Goal: Task Accomplishment & Management: Manage account settings

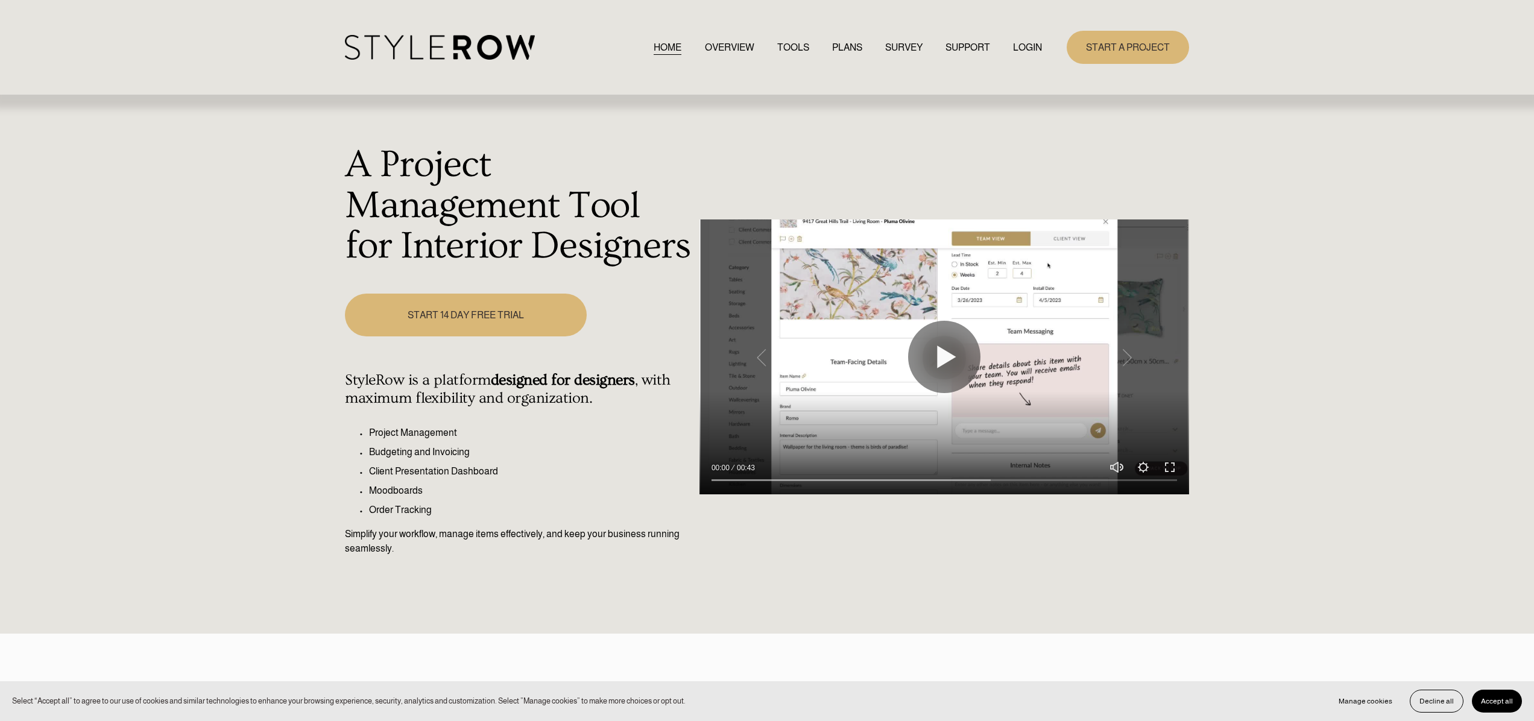
click at [1022, 44] on link "LOGIN" at bounding box center [1027, 47] width 29 height 16
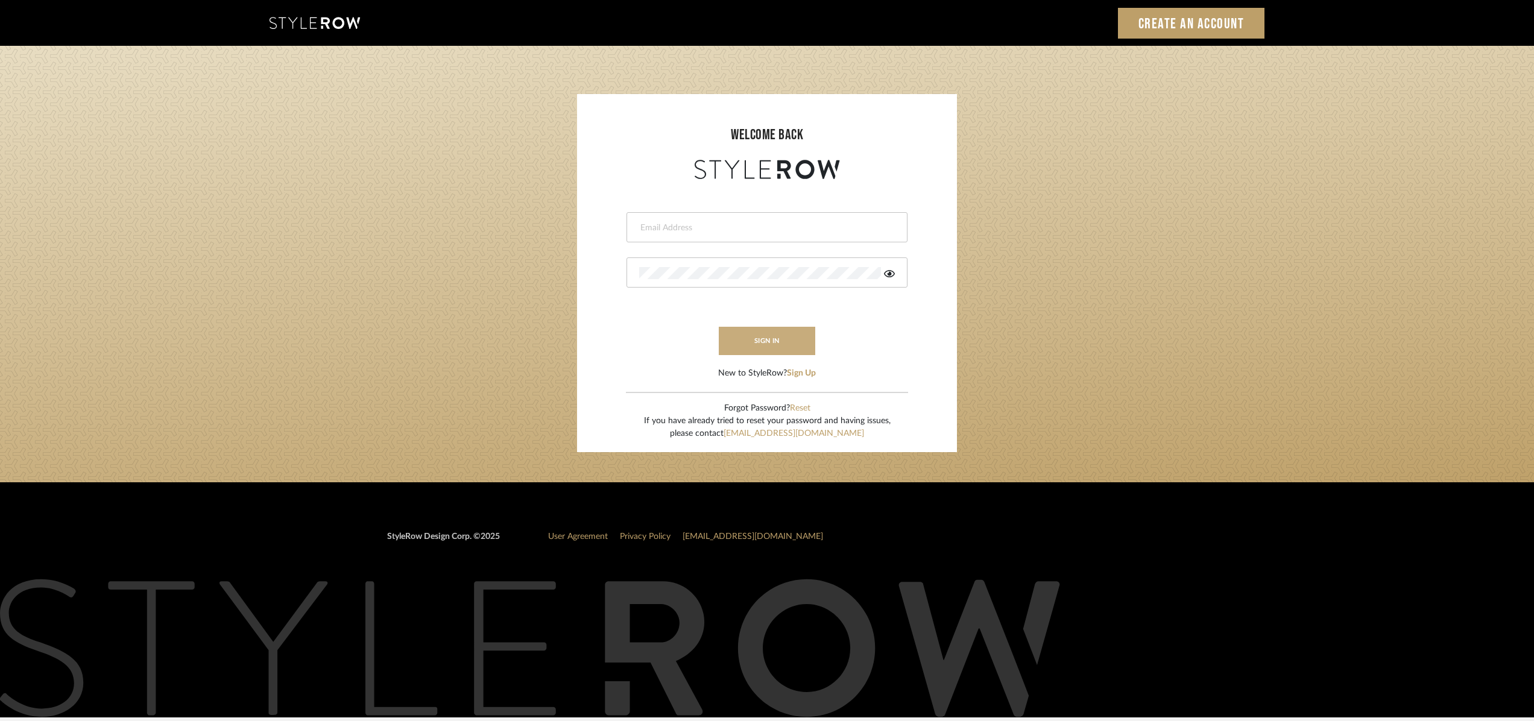
type input "christy@christyb.com"
click at [787, 339] on button "sign in" at bounding box center [767, 341] width 96 height 28
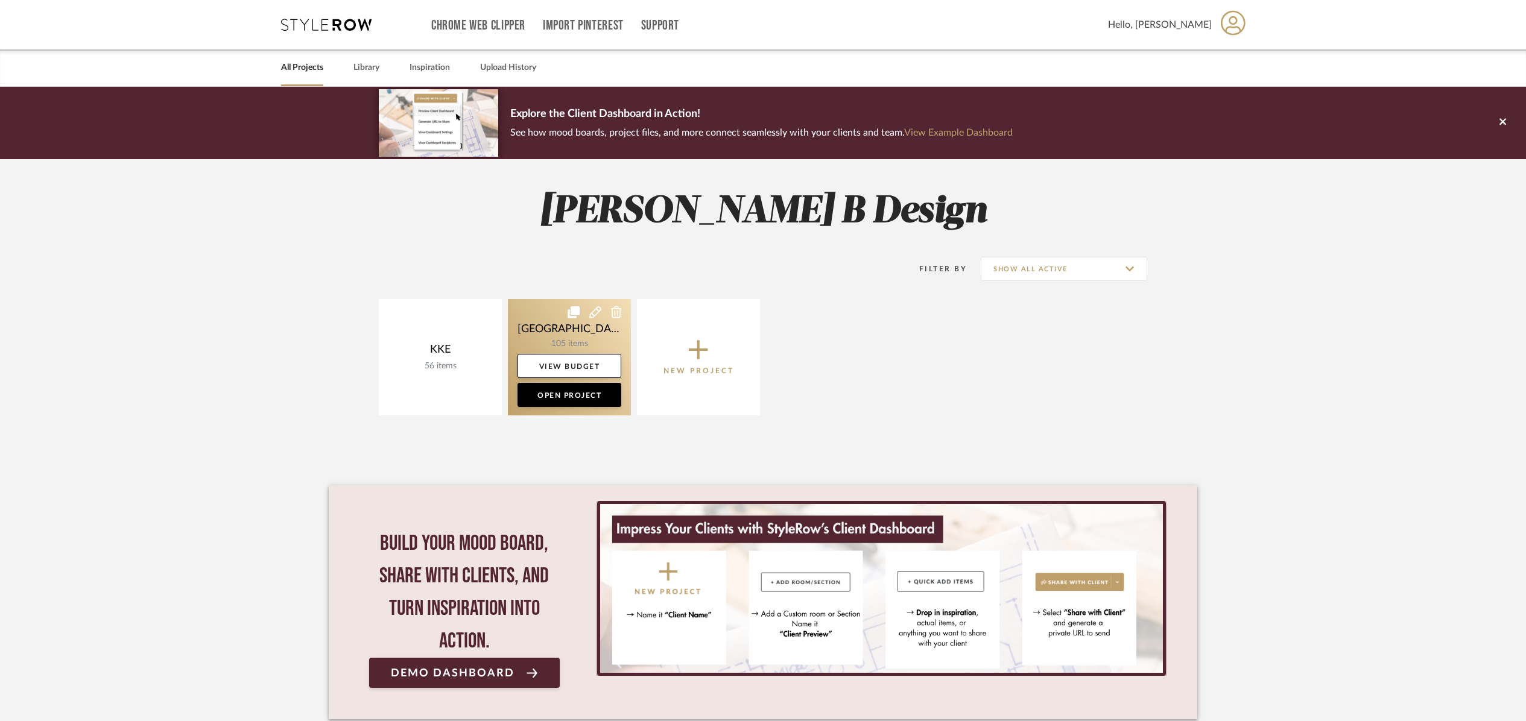
click at [578, 333] on link at bounding box center [569, 357] width 123 height 116
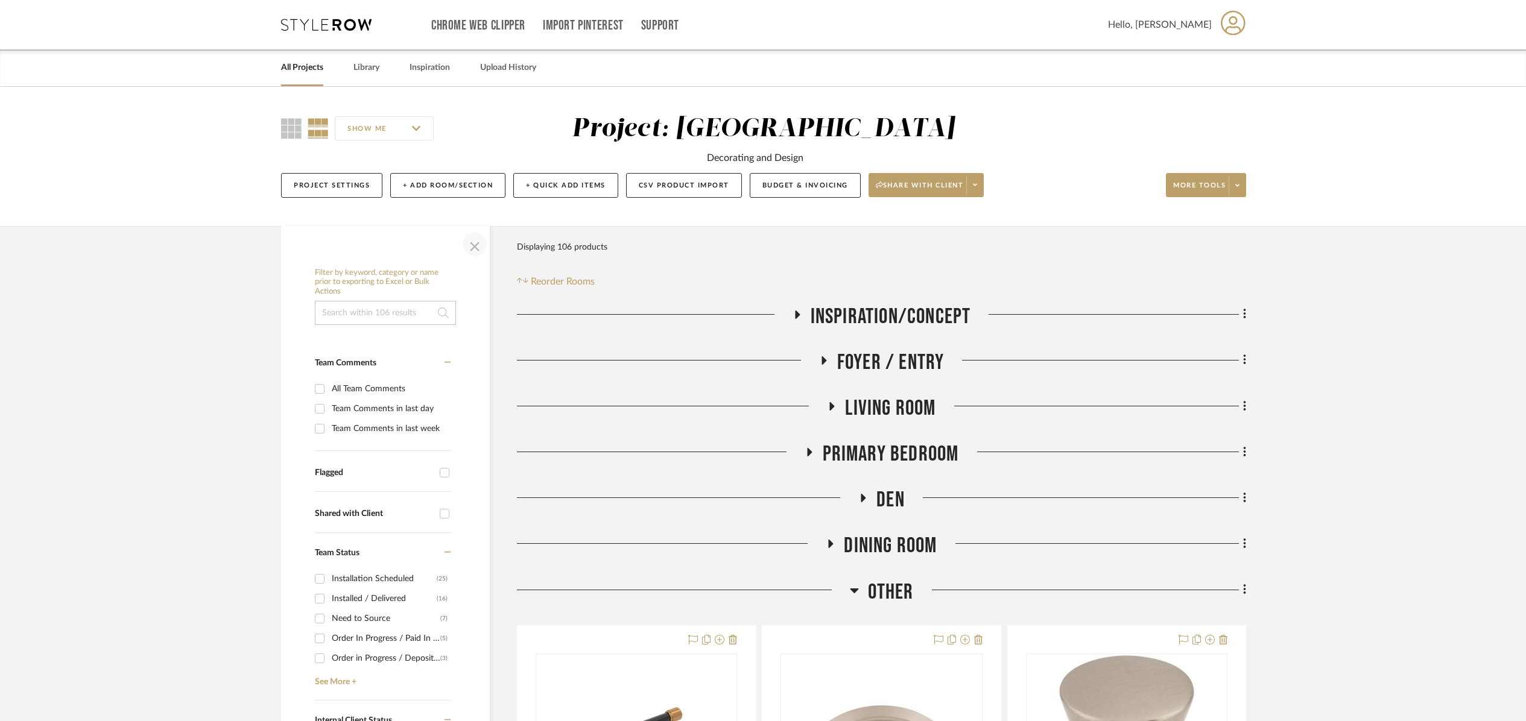
click at [473, 248] on span "button" at bounding box center [474, 244] width 29 height 29
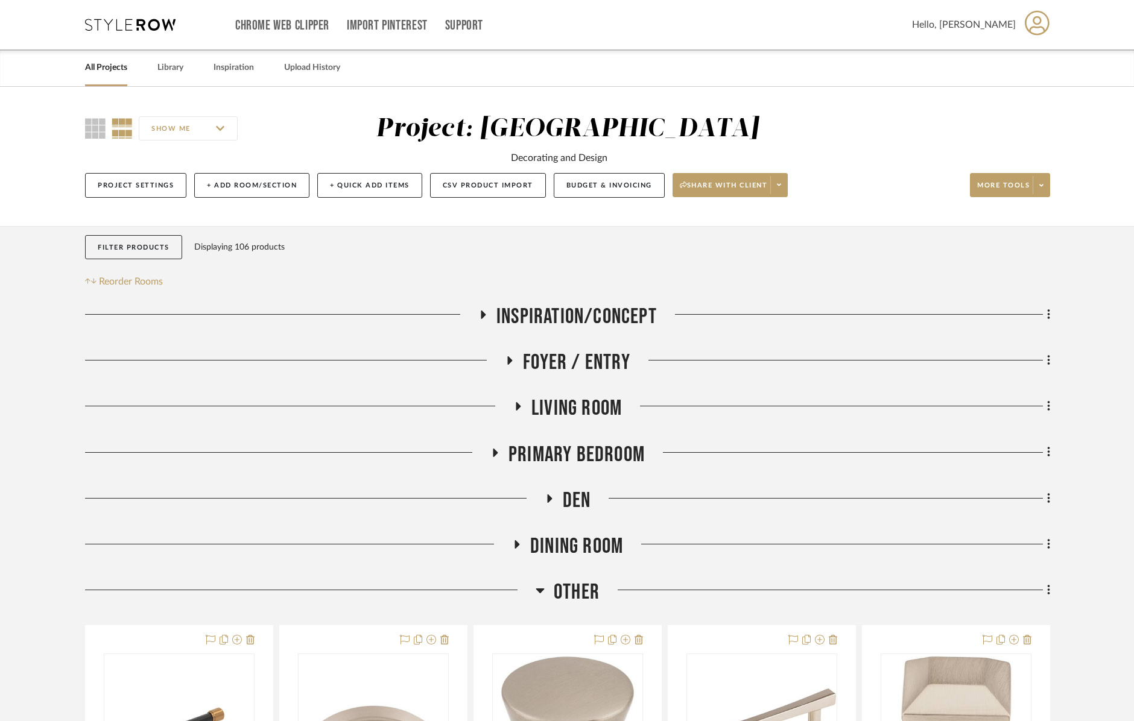
click at [492, 457] on icon at bounding box center [495, 452] width 14 height 9
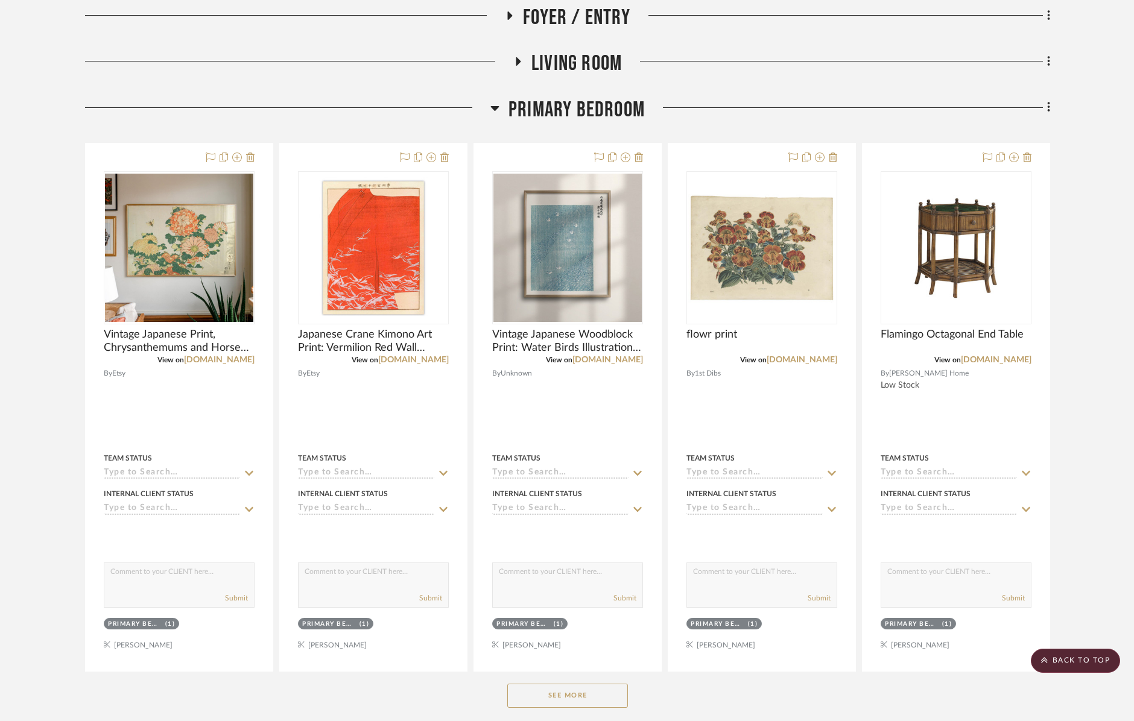
scroll to position [360, 0]
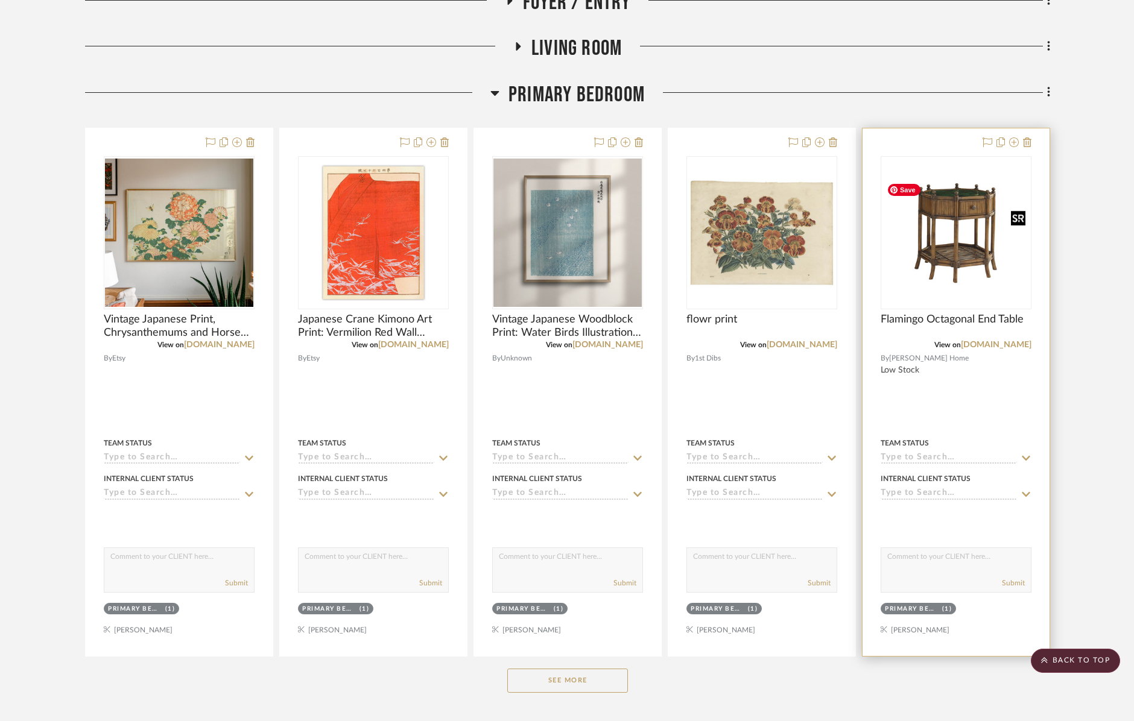
click at [939, 260] on img "0" at bounding box center [956, 233] width 148 height 112
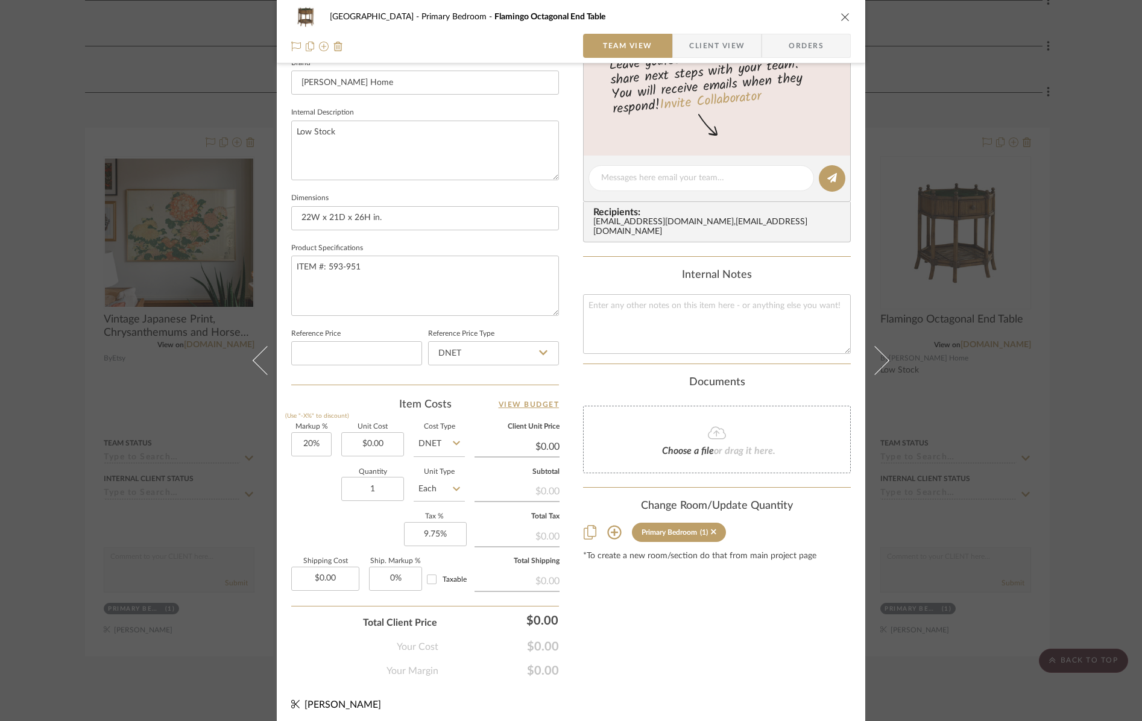
scroll to position [397, 0]
click at [390, 443] on input "0.00" at bounding box center [372, 443] width 63 height 24
type input "$2,245.00"
click at [318, 463] on sr-form-field "Markup % (Use "-X%" to discount) 20%" at bounding box center [311, 444] width 40 height 43
type input "20"
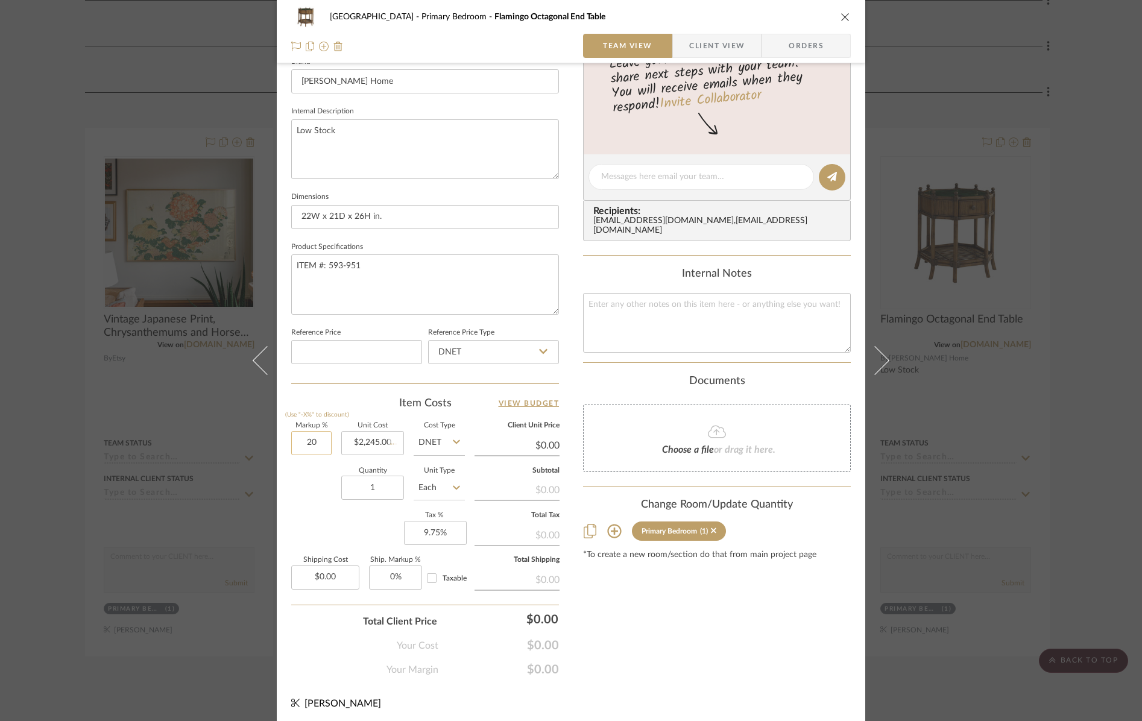
type input "$2,694.00"
click at [318, 440] on input "20" at bounding box center [311, 443] width 40 height 24
type input "-20%"
click at [310, 476] on div "Quantity 1 Unit Type Each" at bounding box center [378, 489] width 174 height 43
type input "$1,796.00"
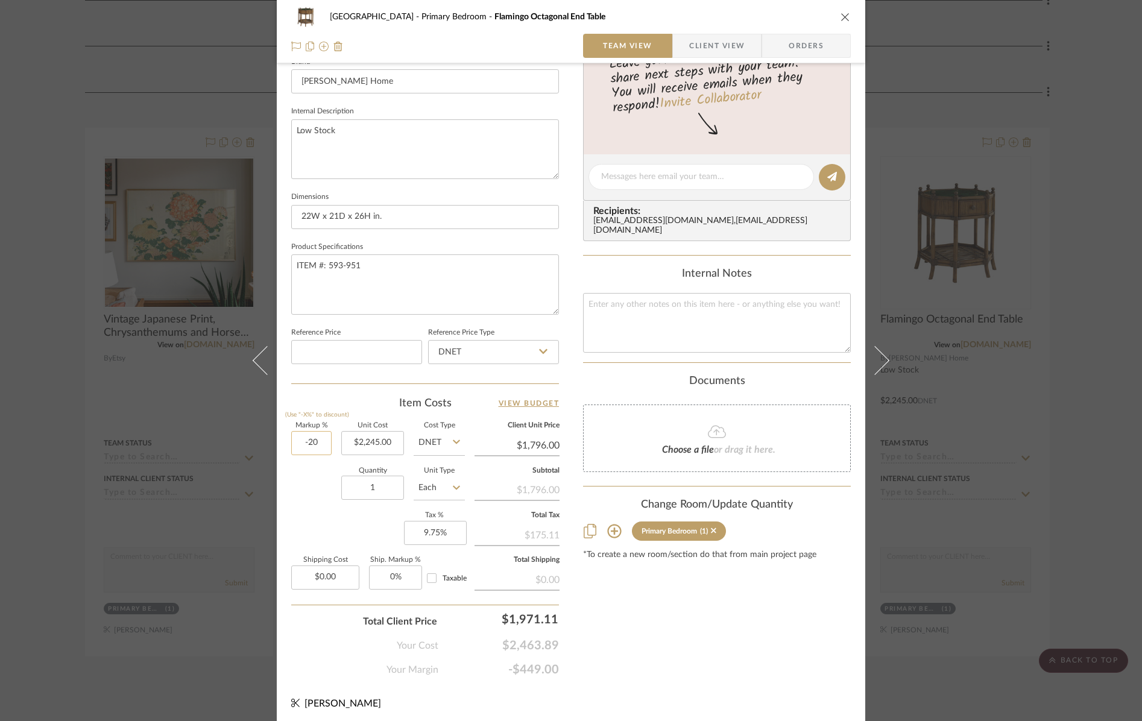
click at [316, 440] on input "-20" at bounding box center [311, 443] width 40 height 24
type input "0%"
click at [322, 475] on div "Quantity 1 Unit Type Each" at bounding box center [378, 489] width 174 height 43
type input "$2,245.00"
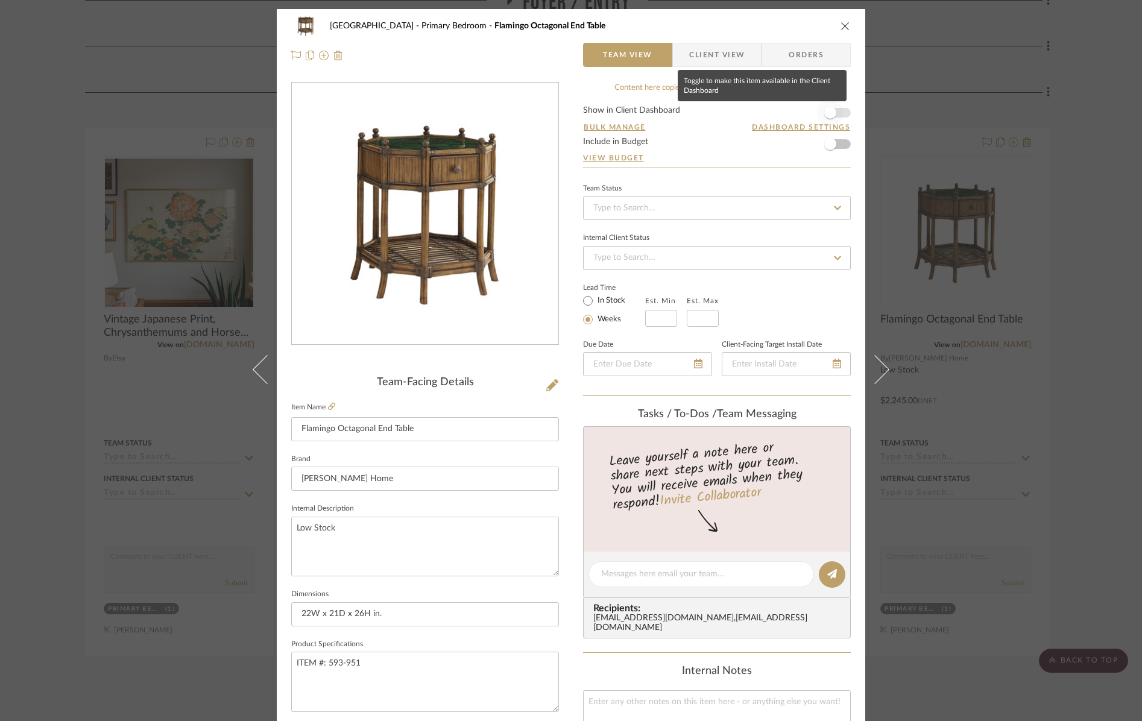
click at [836, 113] on span "button" at bounding box center [830, 113] width 27 height 27
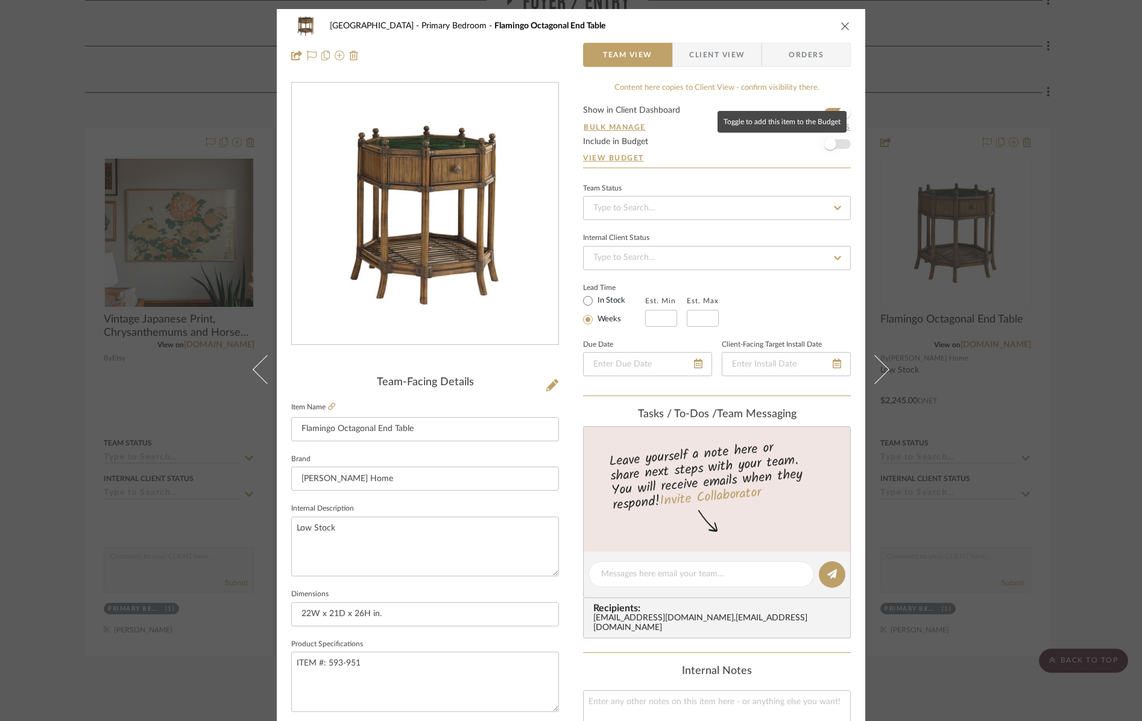
click at [837, 146] on span "button" at bounding box center [830, 144] width 27 height 27
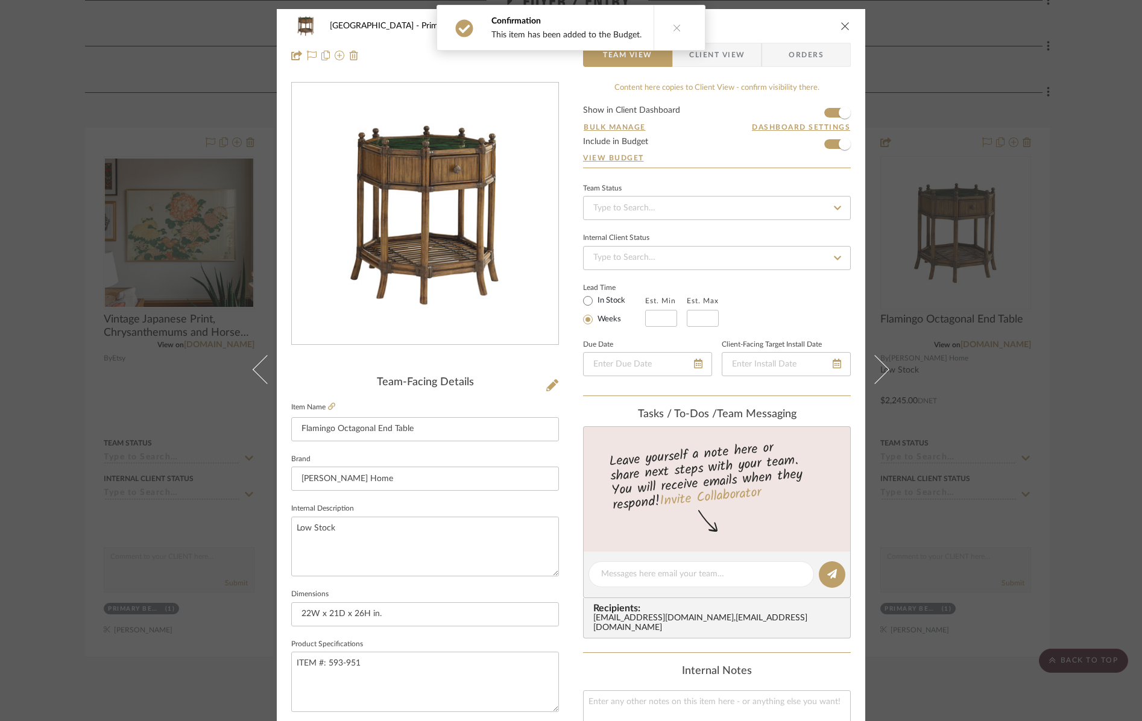
click at [841, 26] on icon "close" at bounding box center [846, 26] width 10 height 10
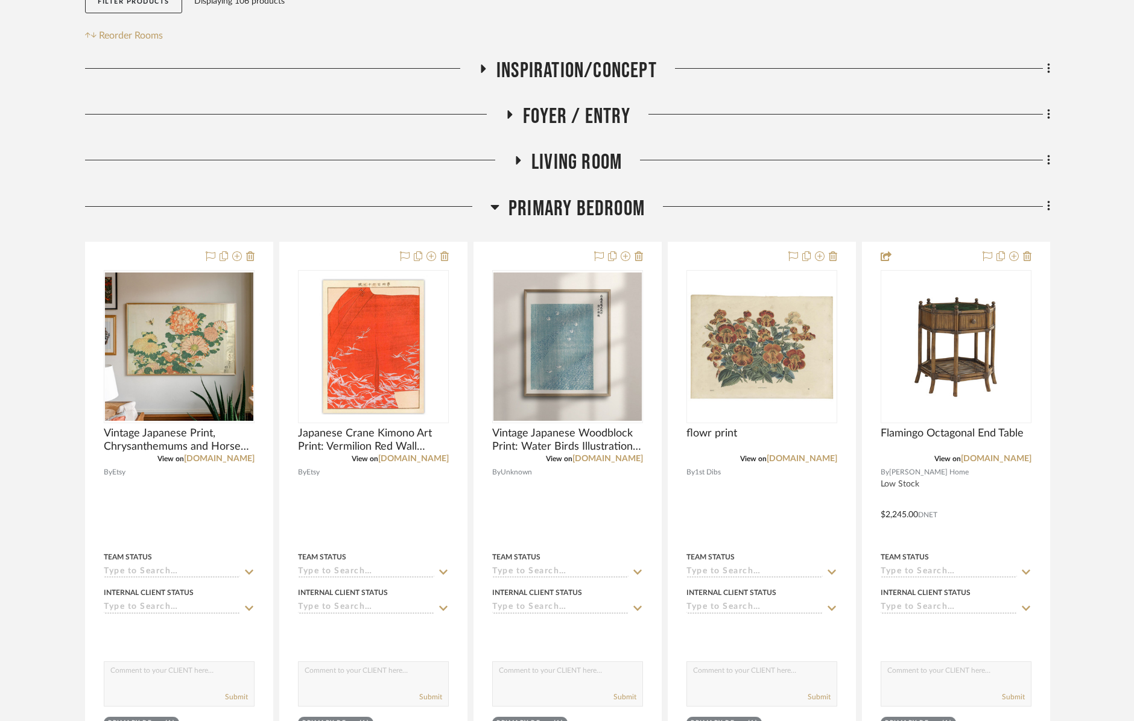
scroll to position [295, 0]
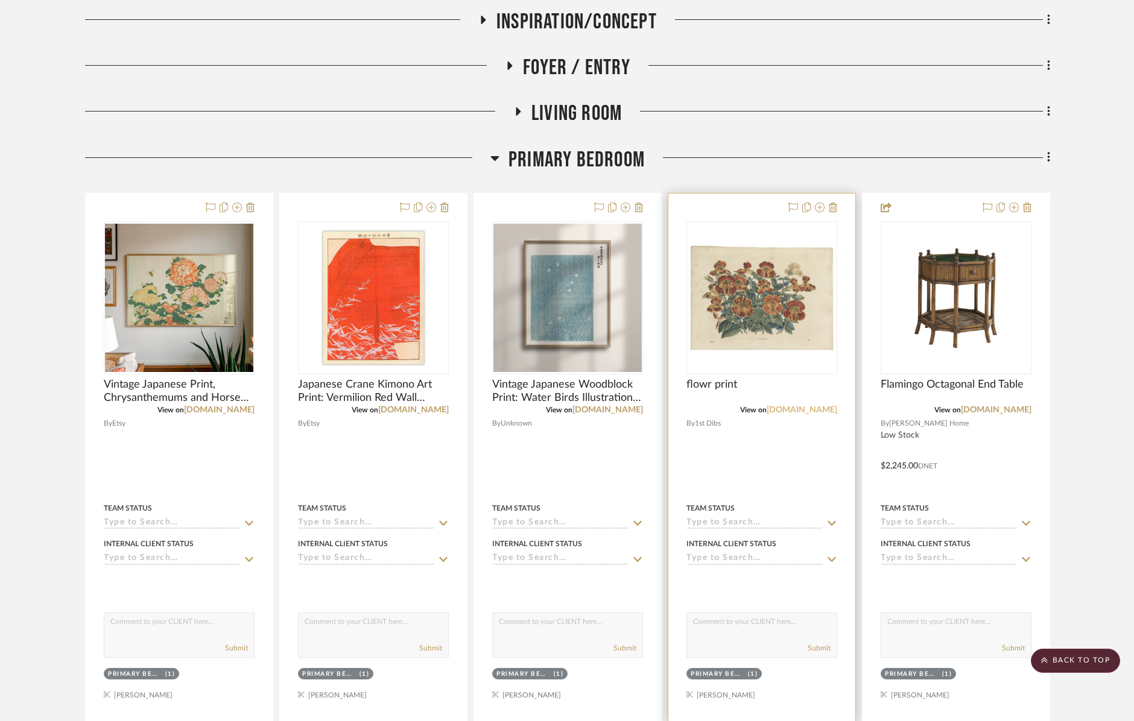
click at [819, 411] on link "1stdibs.com" at bounding box center [801, 410] width 71 height 8
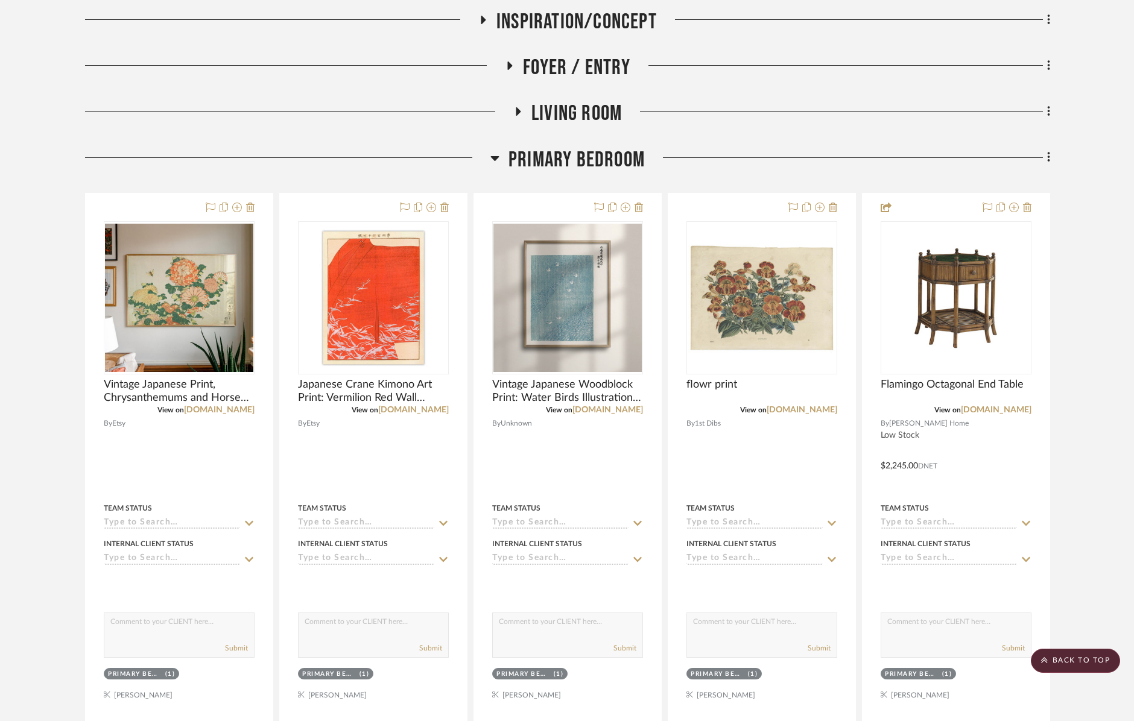
click at [517, 111] on icon at bounding box center [518, 111] width 5 height 8
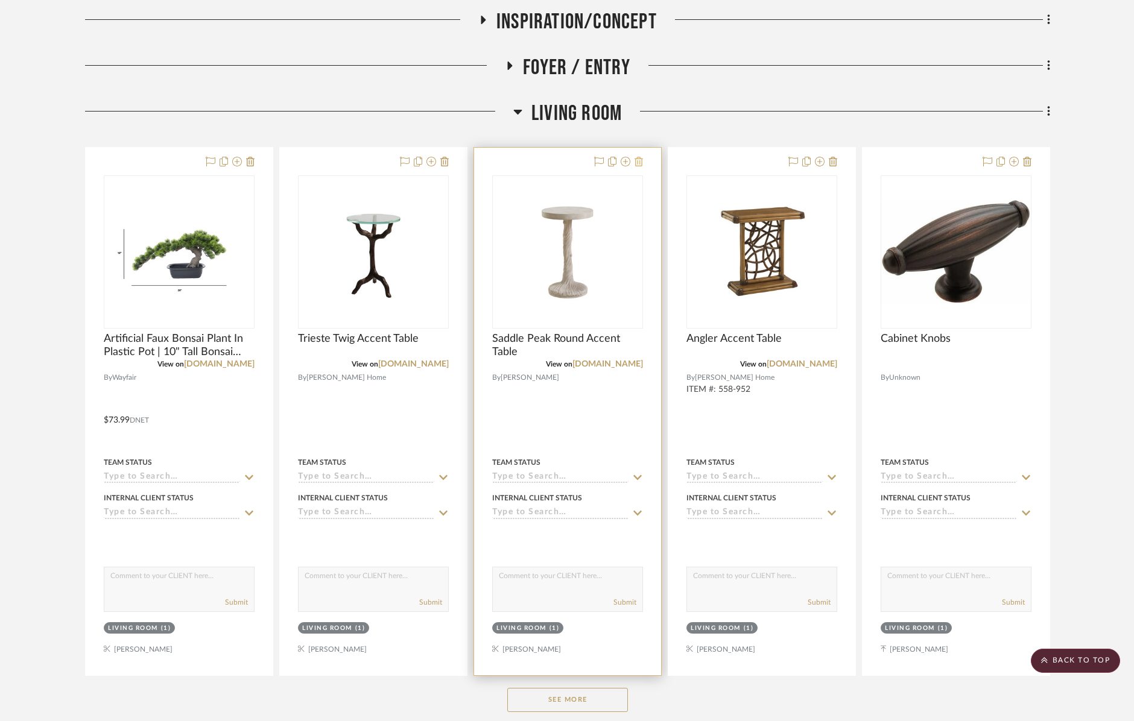
click at [638, 163] on icon at bounding box center [638, 162] width 8 height 10
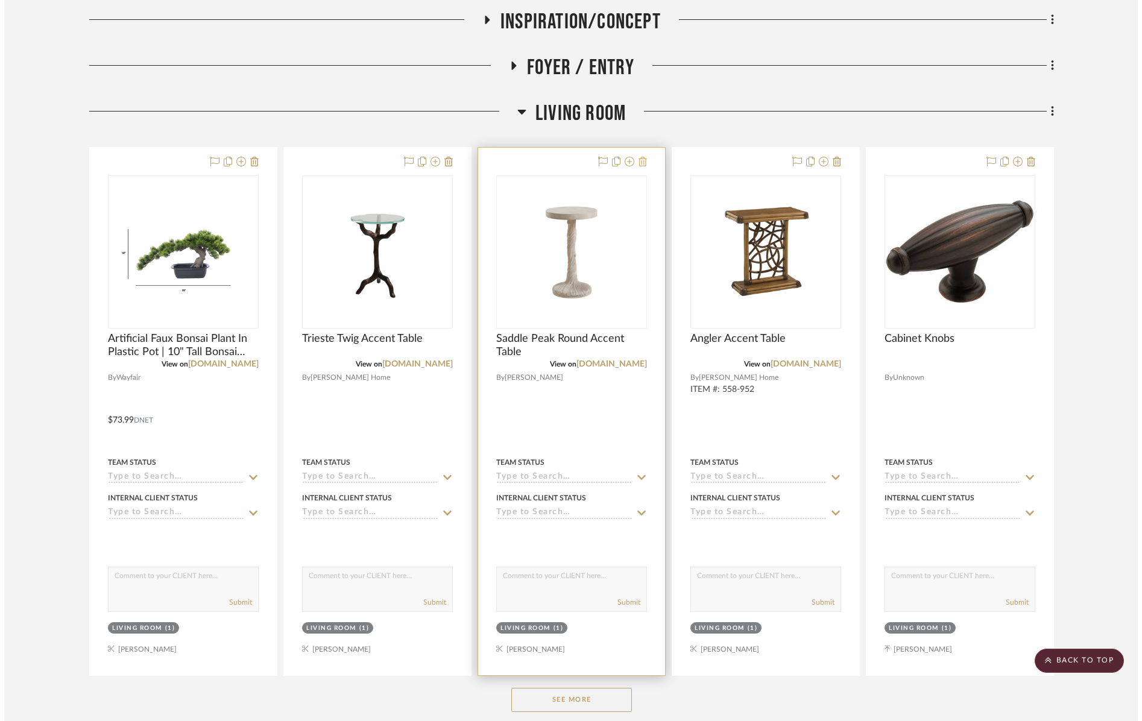
scroll to position [0, 0]
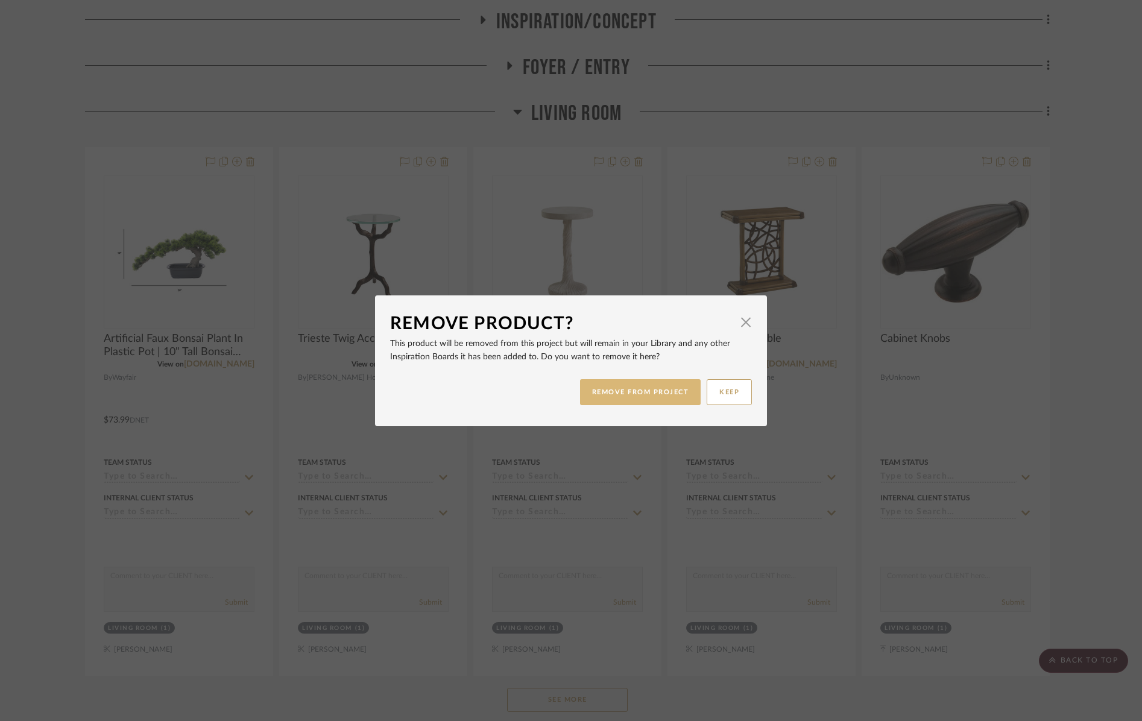
click at [657, 392] on button "REMOVE FROM PROJECT" at bounding box center [640, 392] width 121 height 26
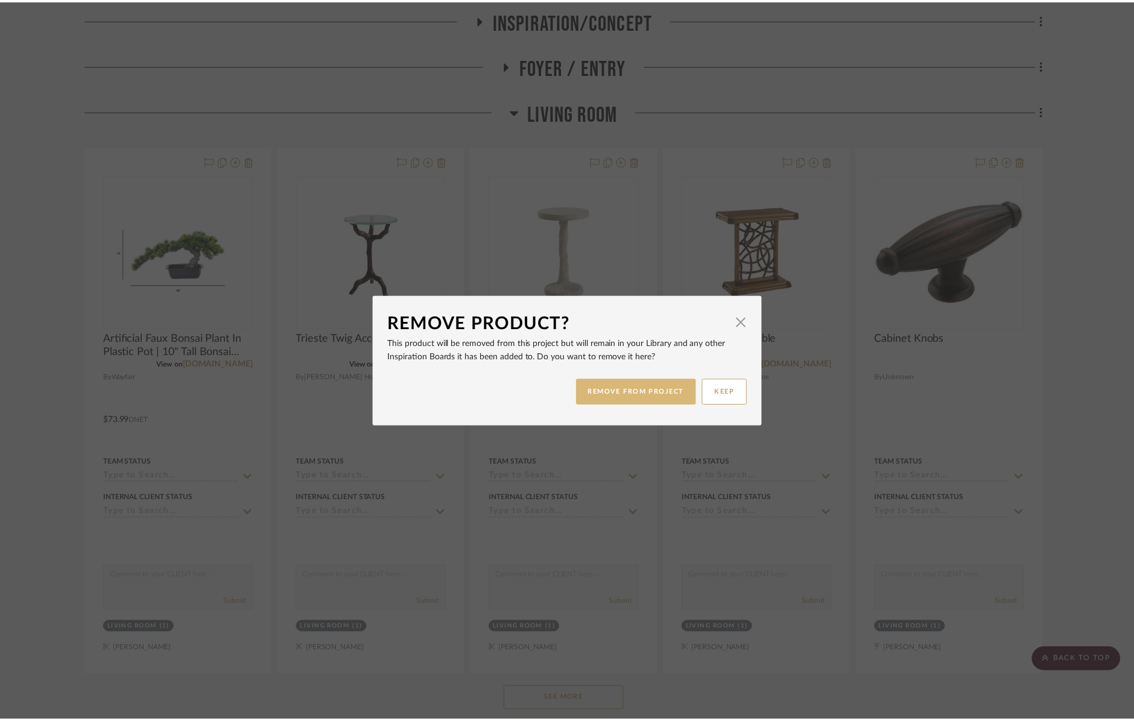
scroll to position [295, 0]
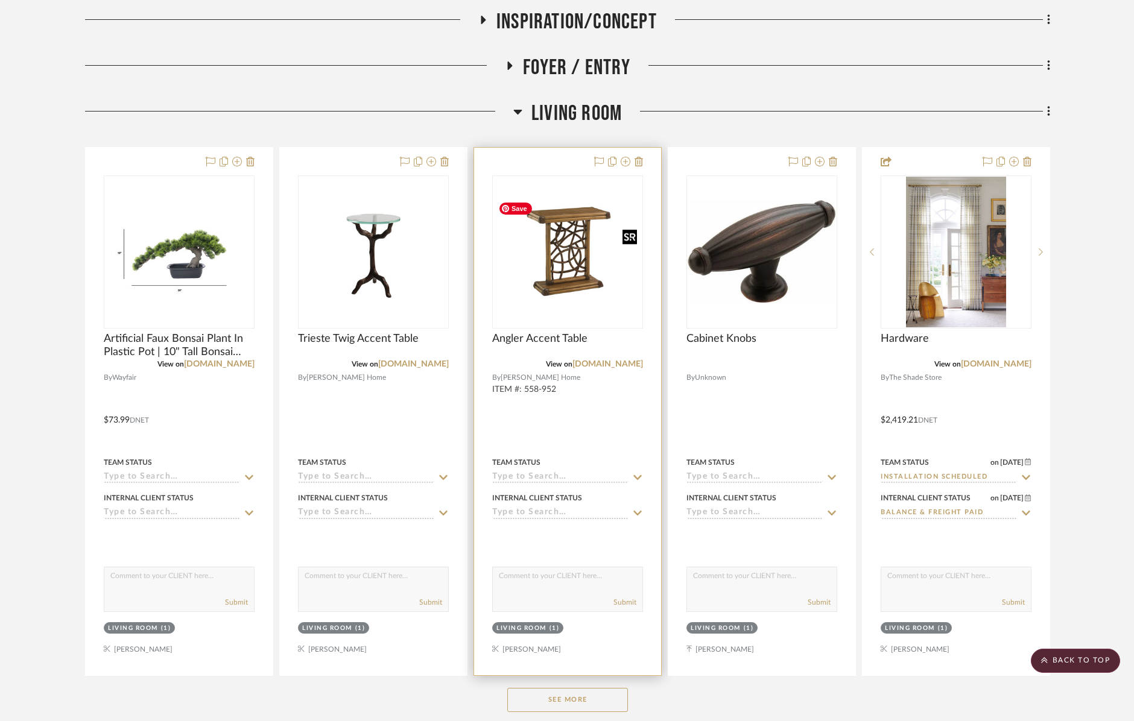
click at [554, 277] on img "0" at bounding box center [567, 252] width 148 height 112
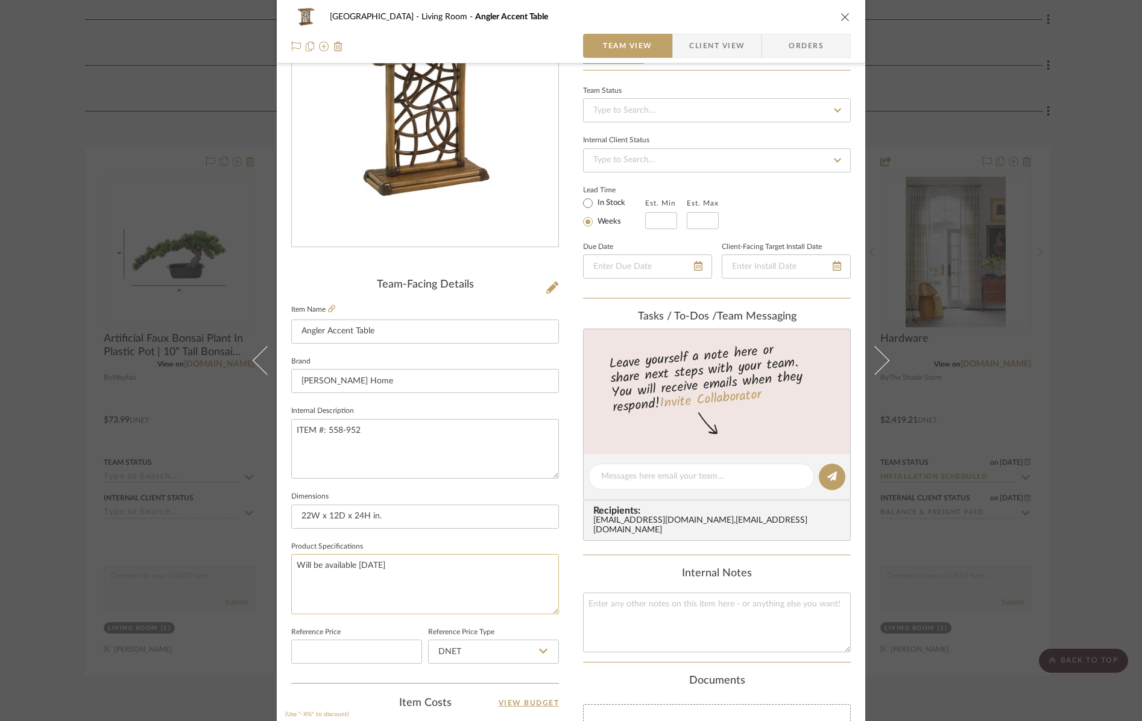
scroll to position [100, 0]
drag, startPoint x: 426, startPoint y: 563, endPoint x: 384, endPoint y: 567, distance: 41.8
click at [424, 564] on textarea "Will be available 11-5-25" at bounding box center [425, 582] width 268 height 60
drag, startPoint x: 385, startPoint y: 563, endPoint x: 400, endPoint y: 564, distance: 14.5
click at [387, 563] on textarea "Will be available 11-5-25" at bounding box center [425, 582] width 268 height 60
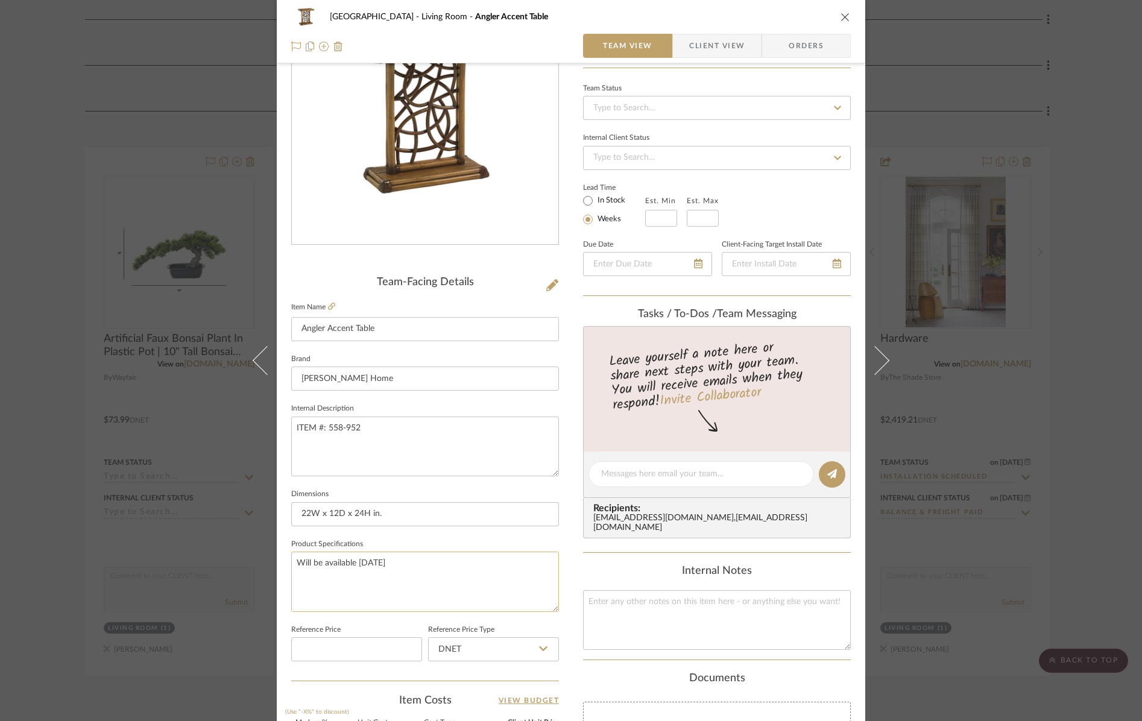
click at [396, 566] on textarea "Will be available 11-5-25" at bounding box center [425, 582] width 268 height 60
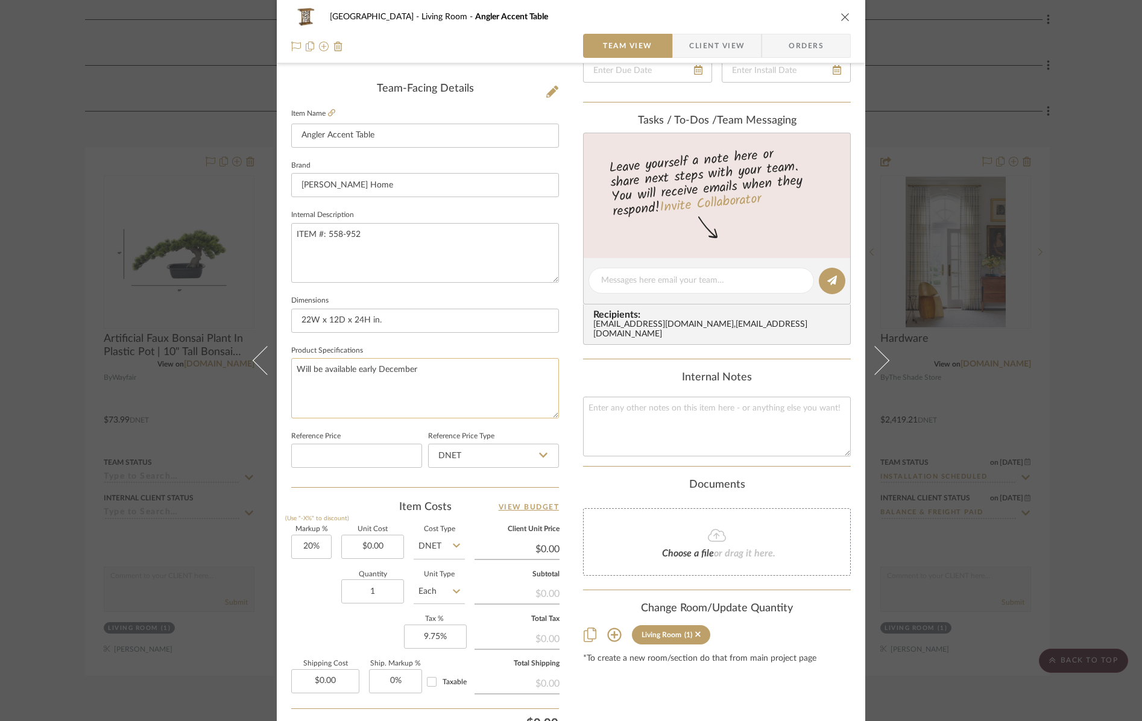
scroll to position [399, 0]
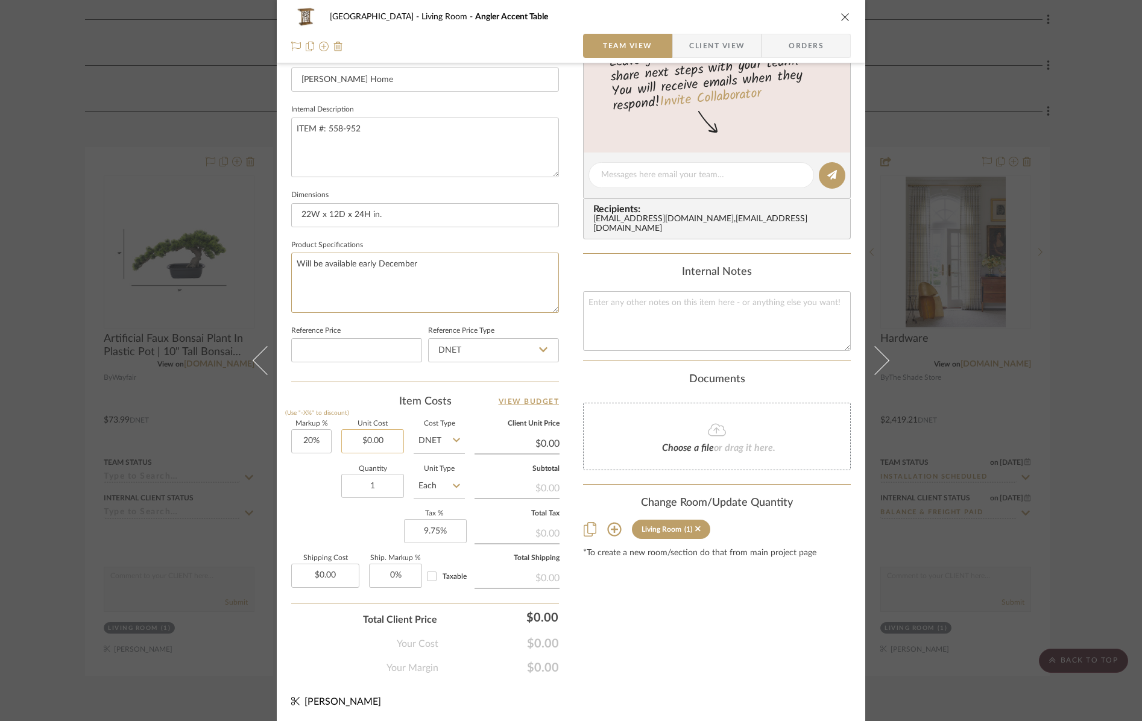
type textarea "Will be available early December"
type input "0.00"
click at [389, 441] on input "0.00" at bounding box center [372, 441] width 63 height 24
type input "20"
type input "$0.00"
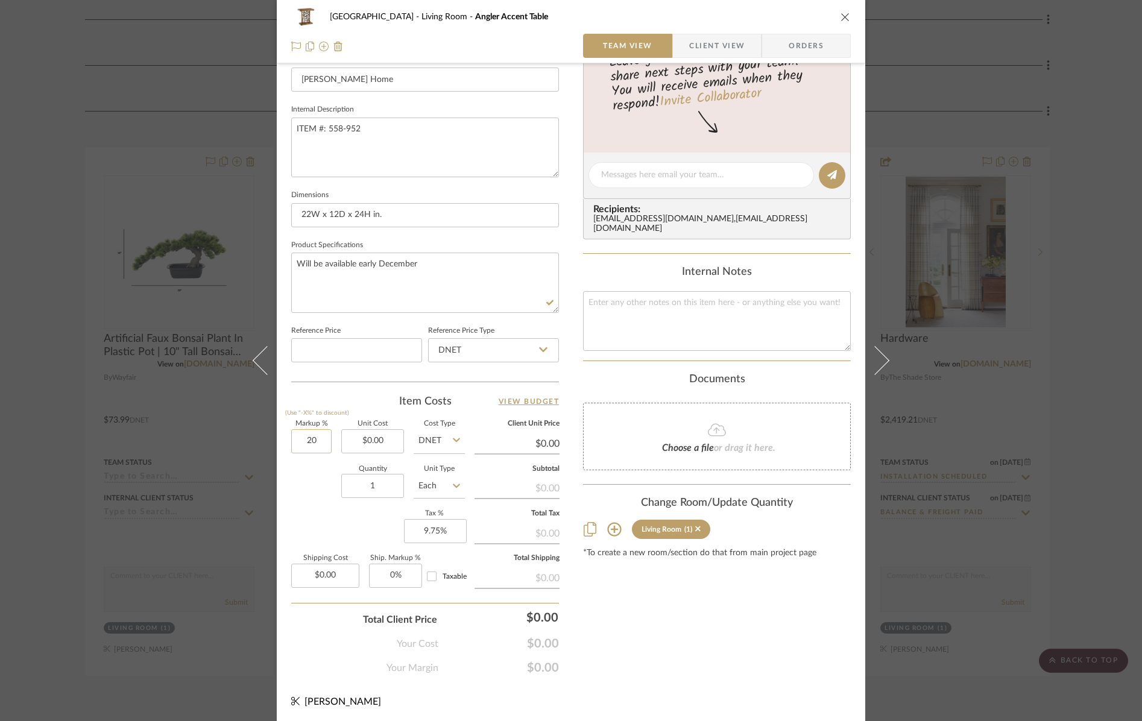
click at [317, 440] on input "20" at bounding box center [311, 441] width 40 height 24
type input "0%"
type input "0.00"
click at [387, 441] on input "0.00" at bounding box center [372, 441] width 63 height 24
drag, startPoint x: 381, startPoint y: 443, endPoint x: 360, endPoint y: 443, distance: 20.5
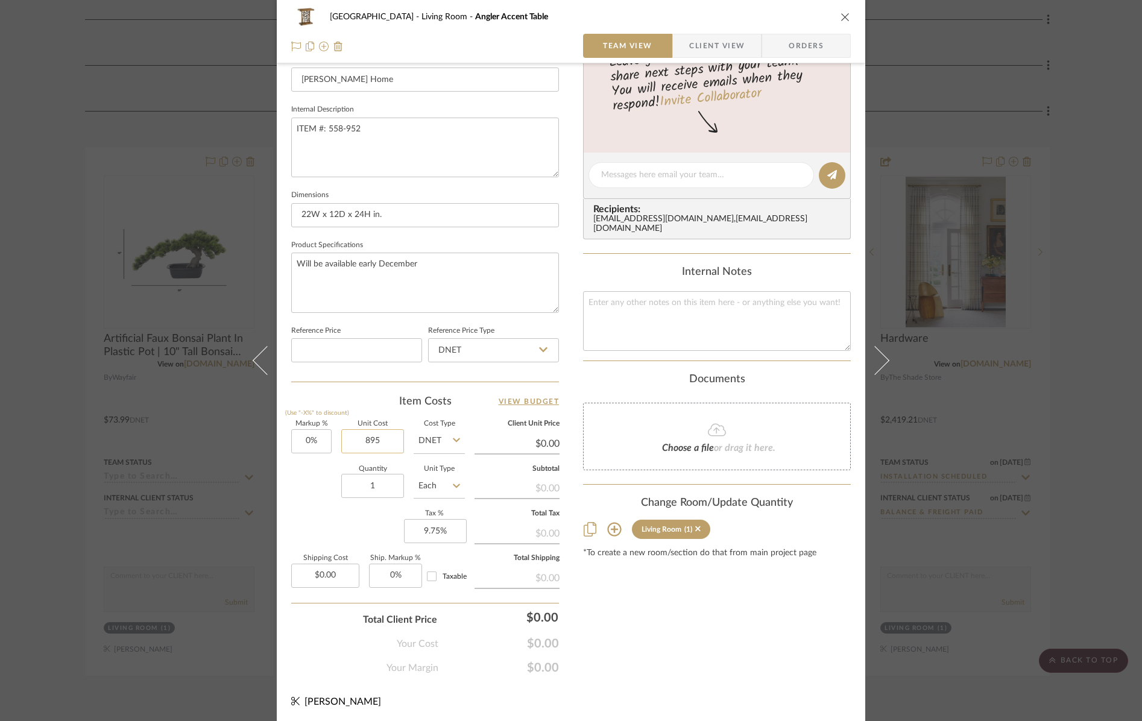
click at [360, 443] on input "895" at bounding box center [372, 441] width 63 height 24
type input "$895.00"
click at [311, 478] on div "Quantity 1 Unit Type Each" at bounding box center [378, 487] width 174 height 43
type input "$895.00"
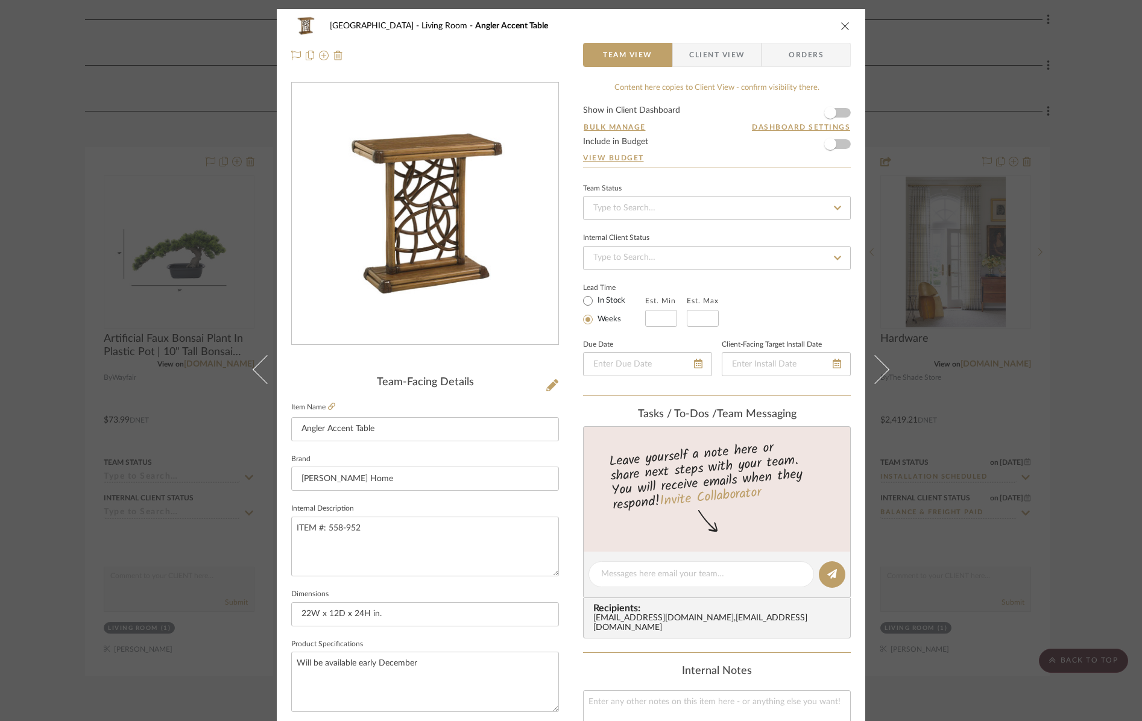
click at [842, 25] on icon "close" at bounding box center [846, 26] width 10 height 10
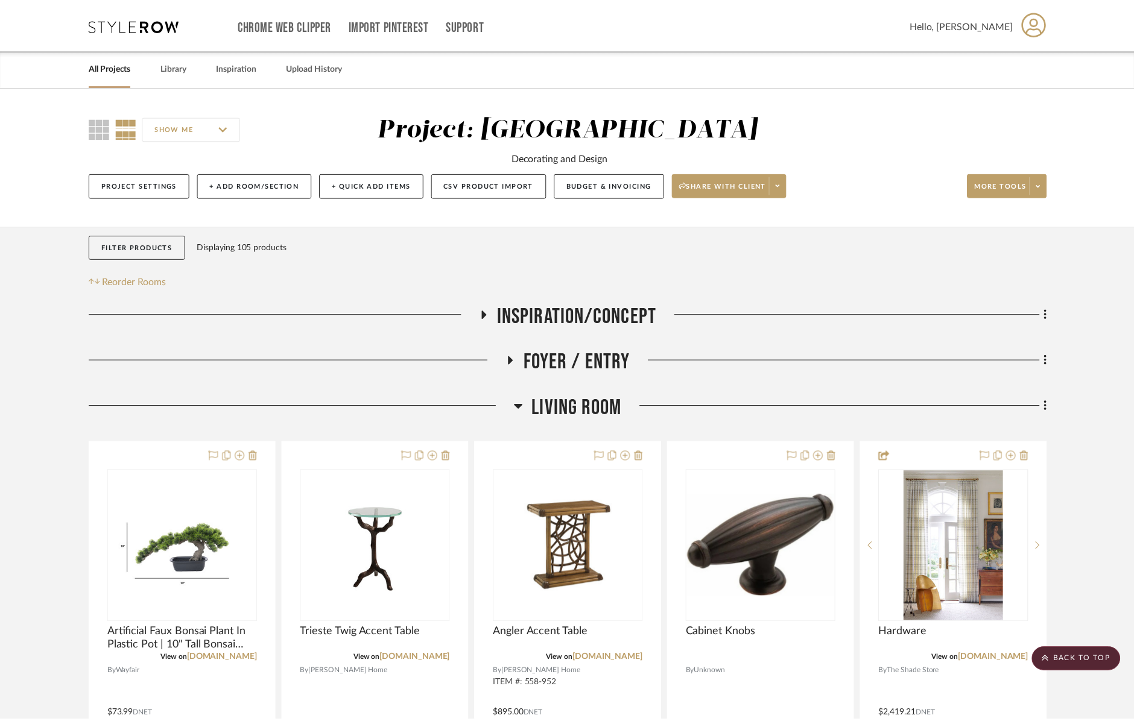
scroll to position [295, 0]
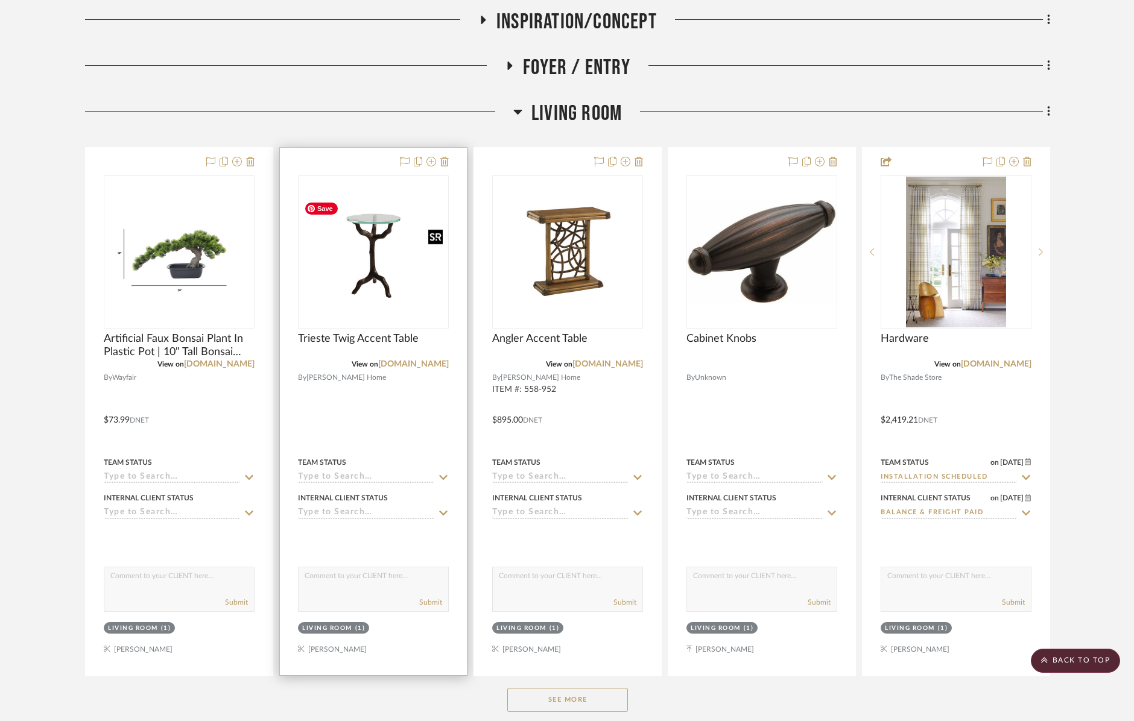
click at [365, 273] on img "0" at bounding box center [373, 252] width 148 height 112
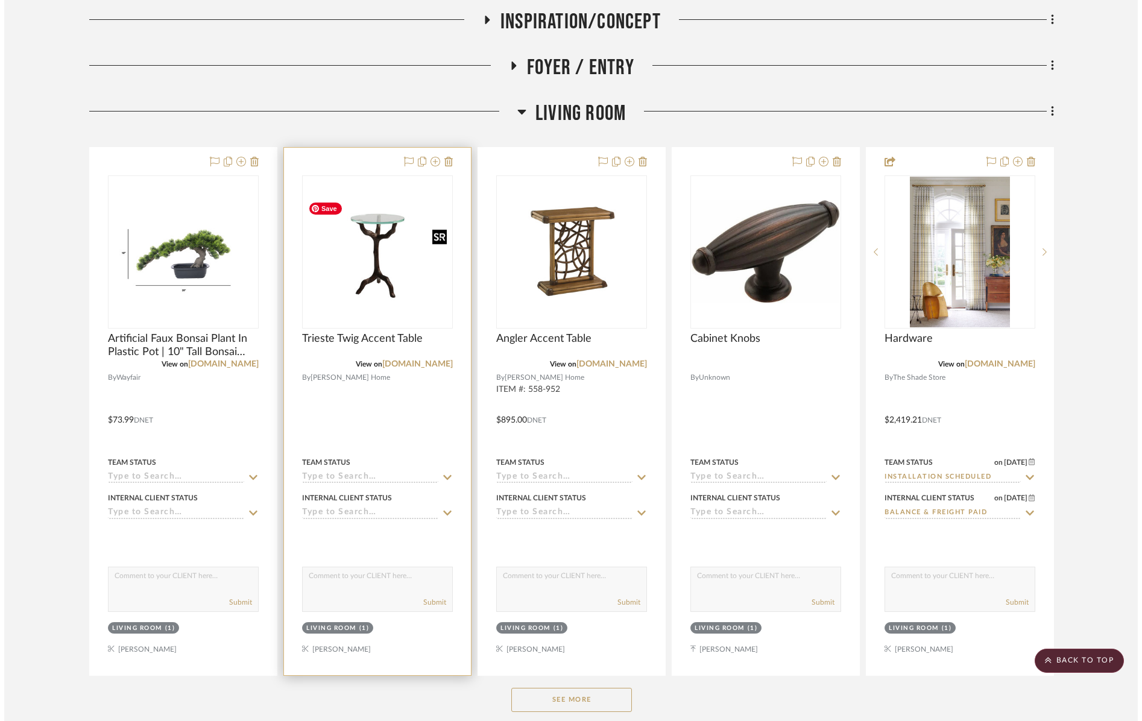
scroll to position [0, 0]
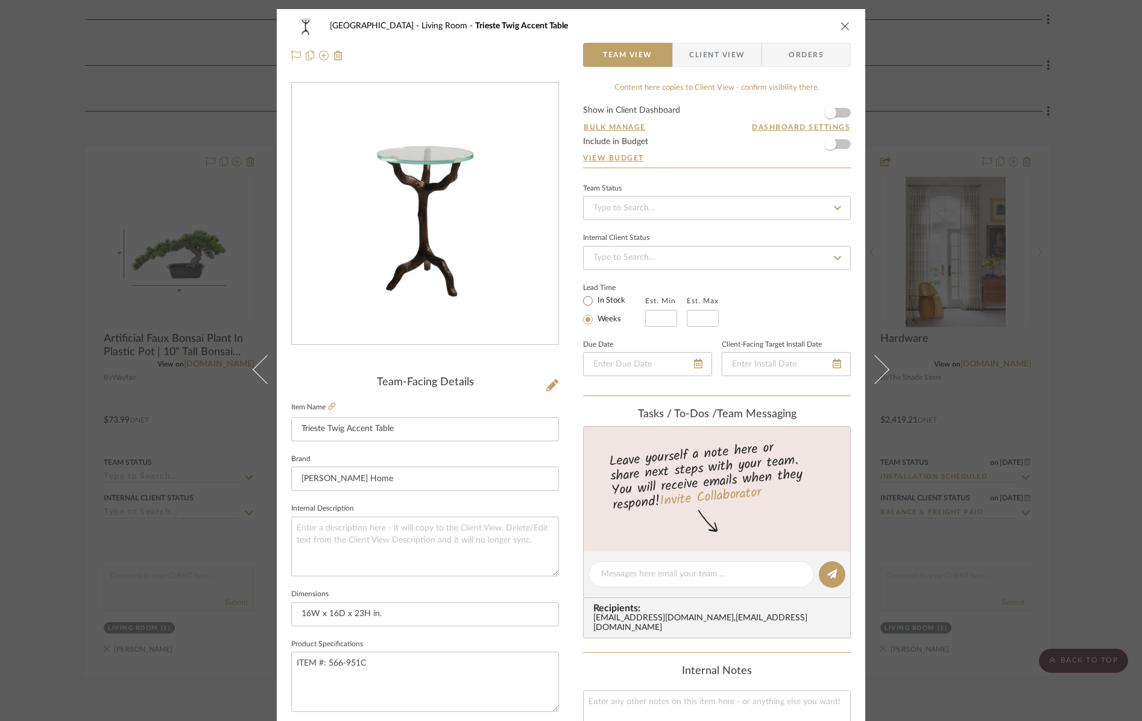
click at [841, 113] on form "Show in Client Dashboard Bulk Manage Dashboard Settings Include in Budget View …" at bounding box center [717, 137] width 268 height 62
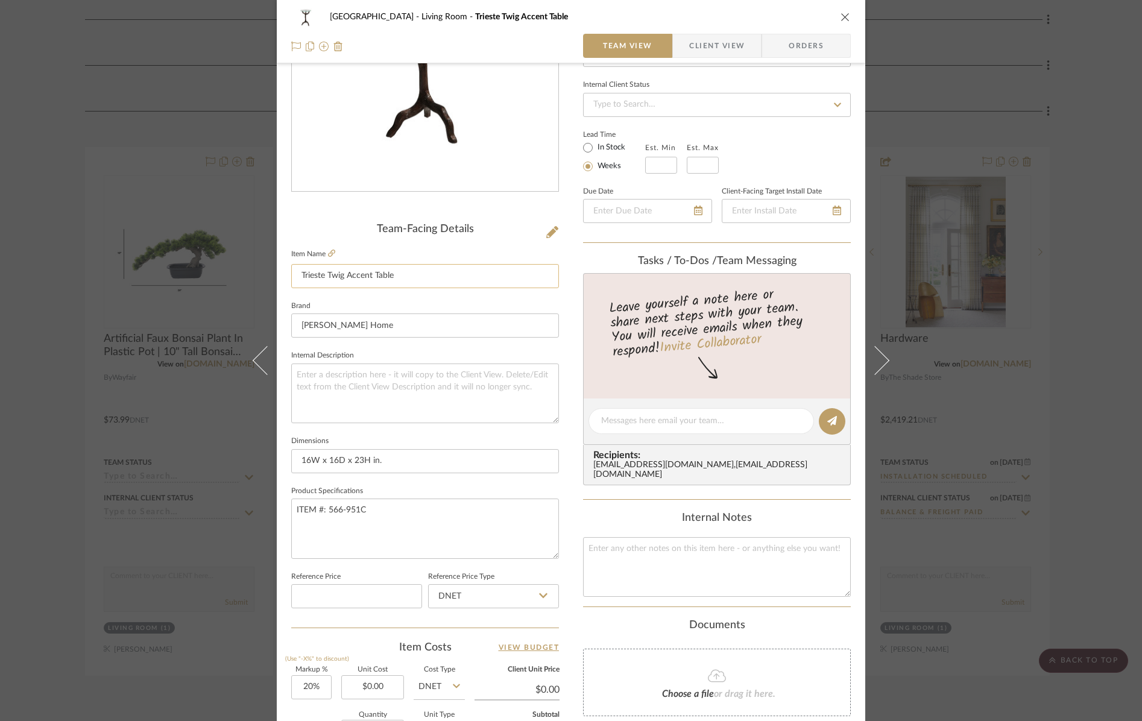
scroll to position [248, 0]
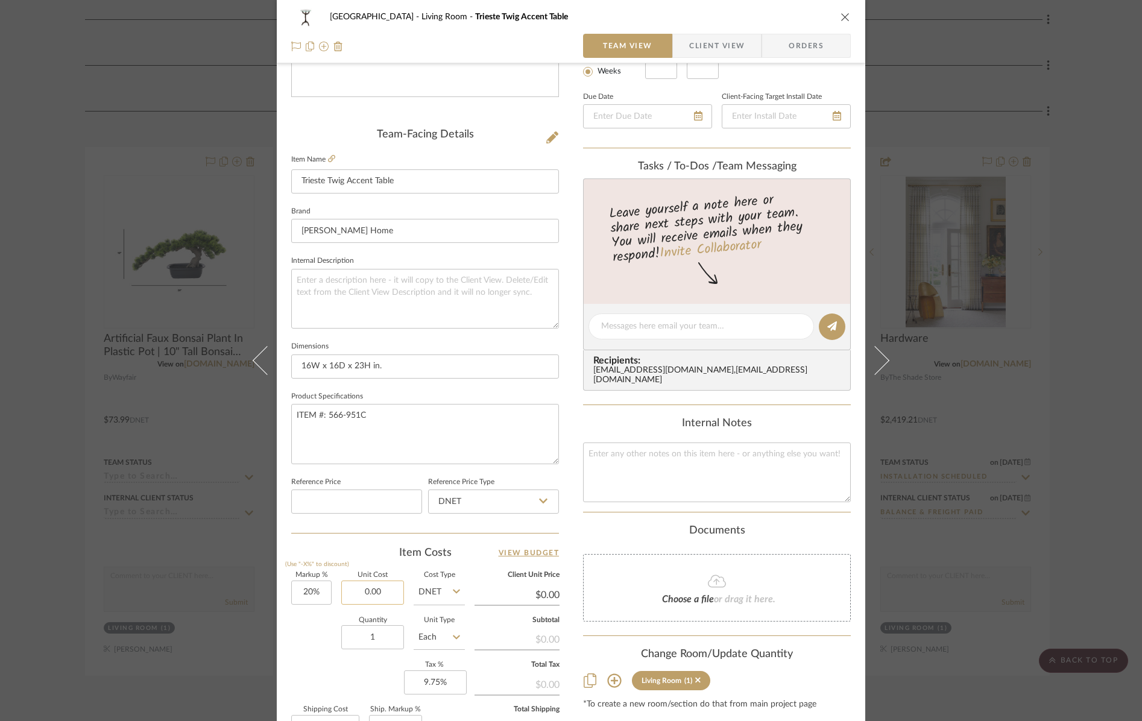
click at [388, 593] on input "0.00" at bounding box center [372, 593] width 63 height 24
type input "$475.00"
click at [303, 629] on div "Quantity 1 Unit Type Each" at bounding box center [378, 639] width 174 height 43
type input "$570.00"
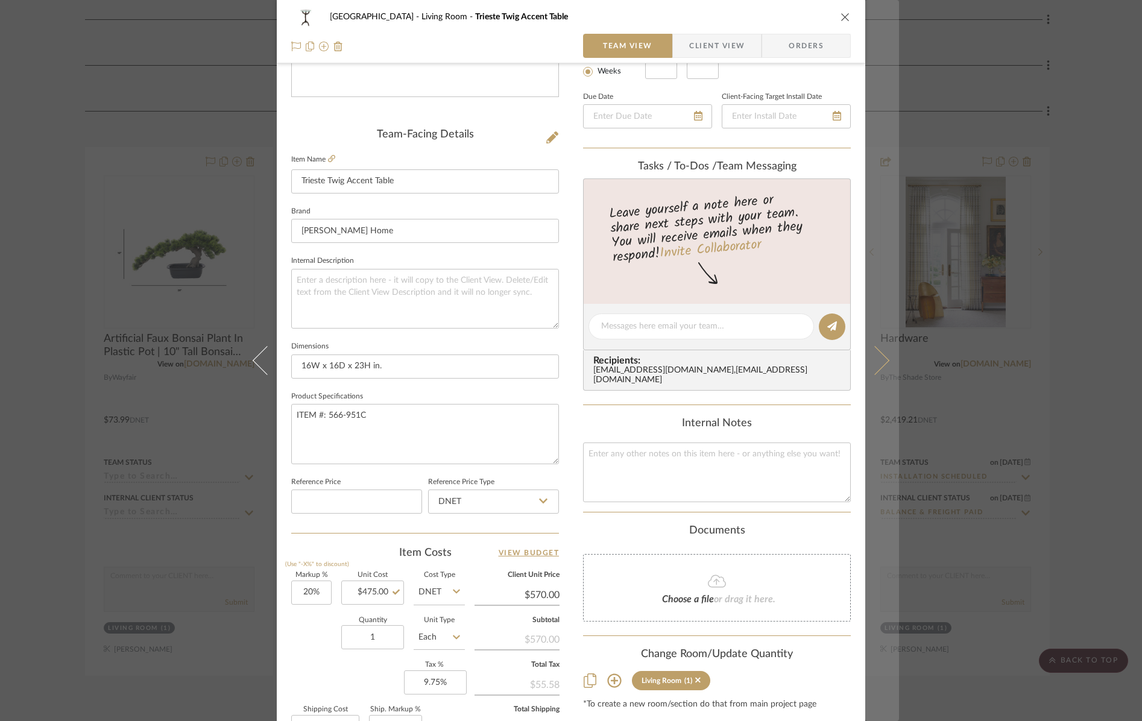
scroll to position [0, 0]
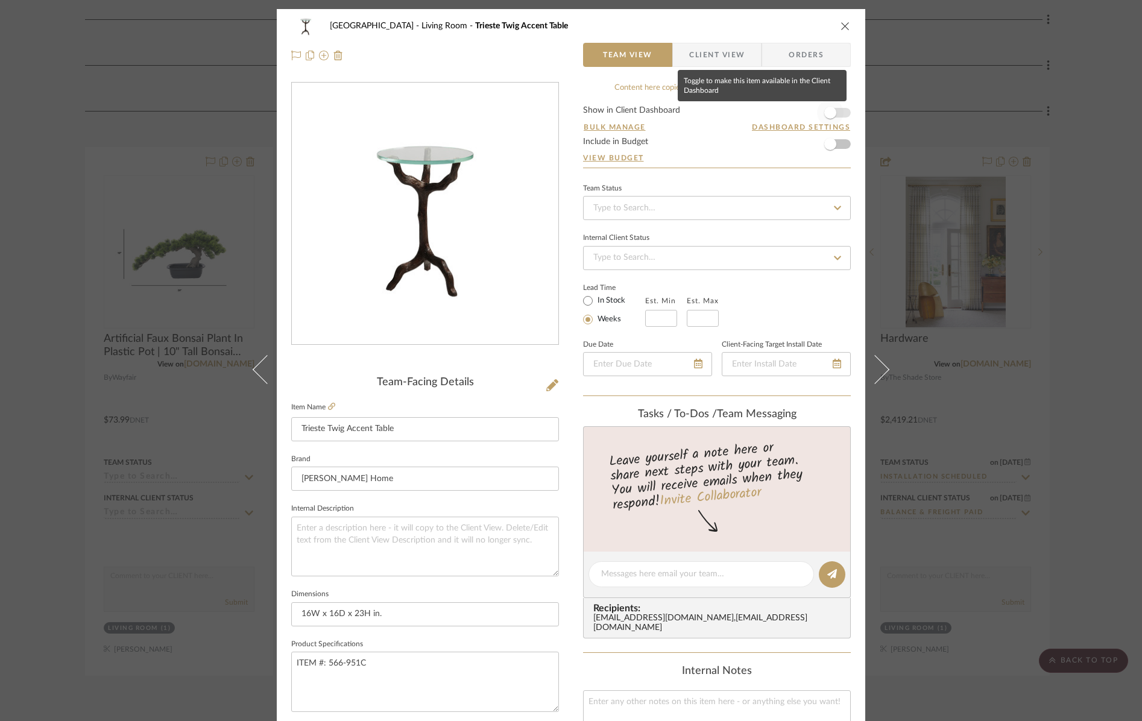
click at [838, 112] on span "button" at bounding box center [830, 113] width 27 height 27
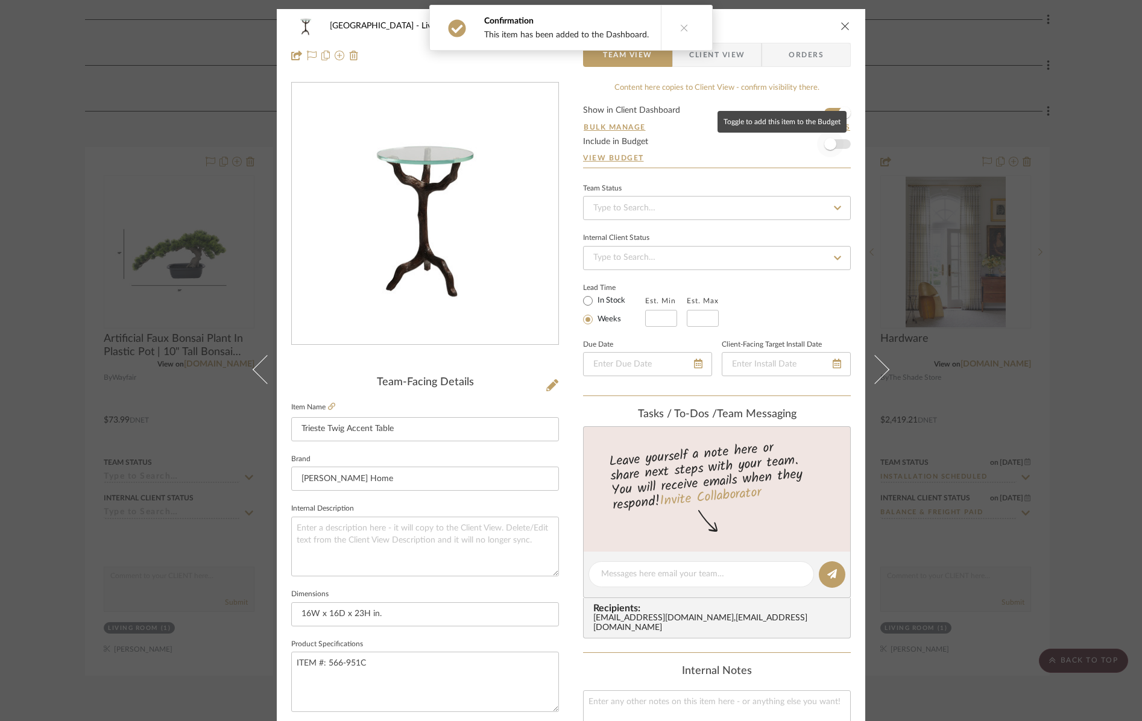
click at [836, 147] on span "button" at bounding box center [830, 144] width 27 height 27
click at [841, 26] on icon "close" at bounding box center [846, 26] width 10 height 10
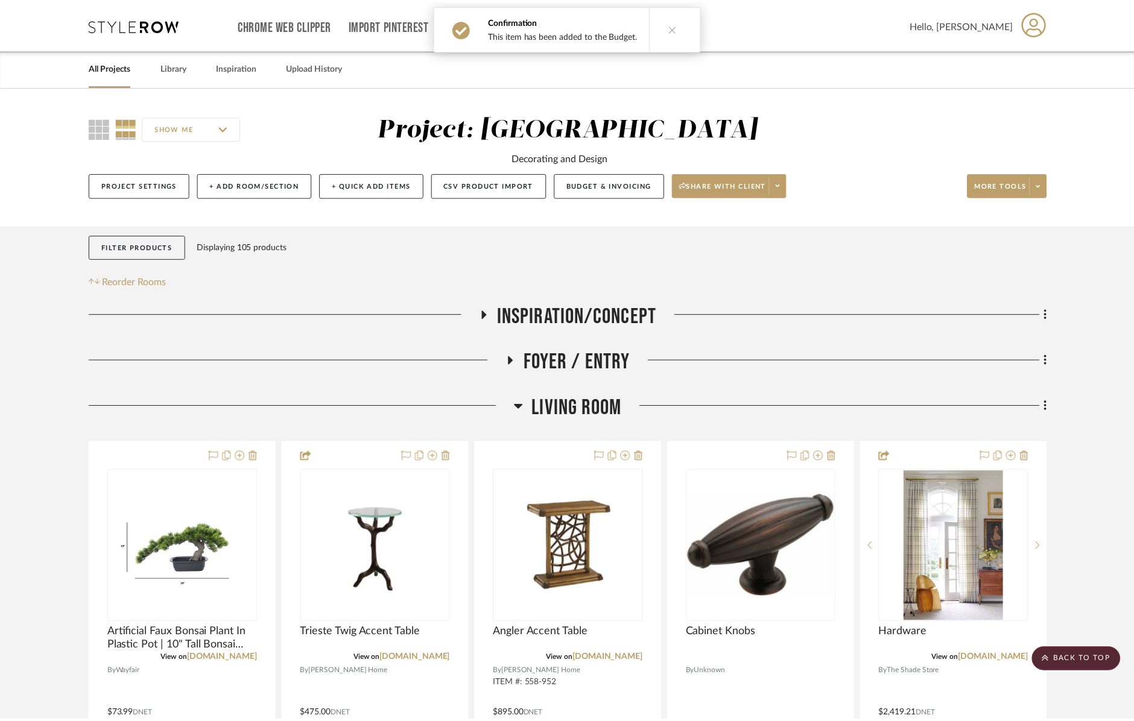
scroll to position [295, 0]
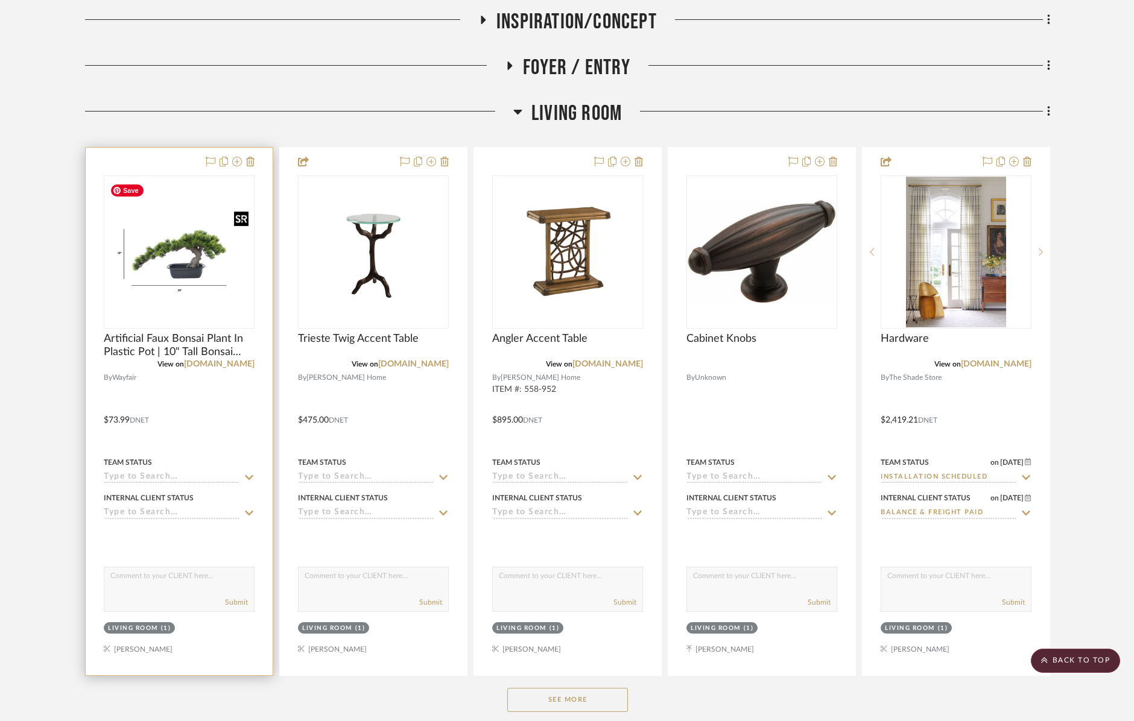
click at [199, 249] on img "0" at bounding box center [179, 252] width 148 height 148
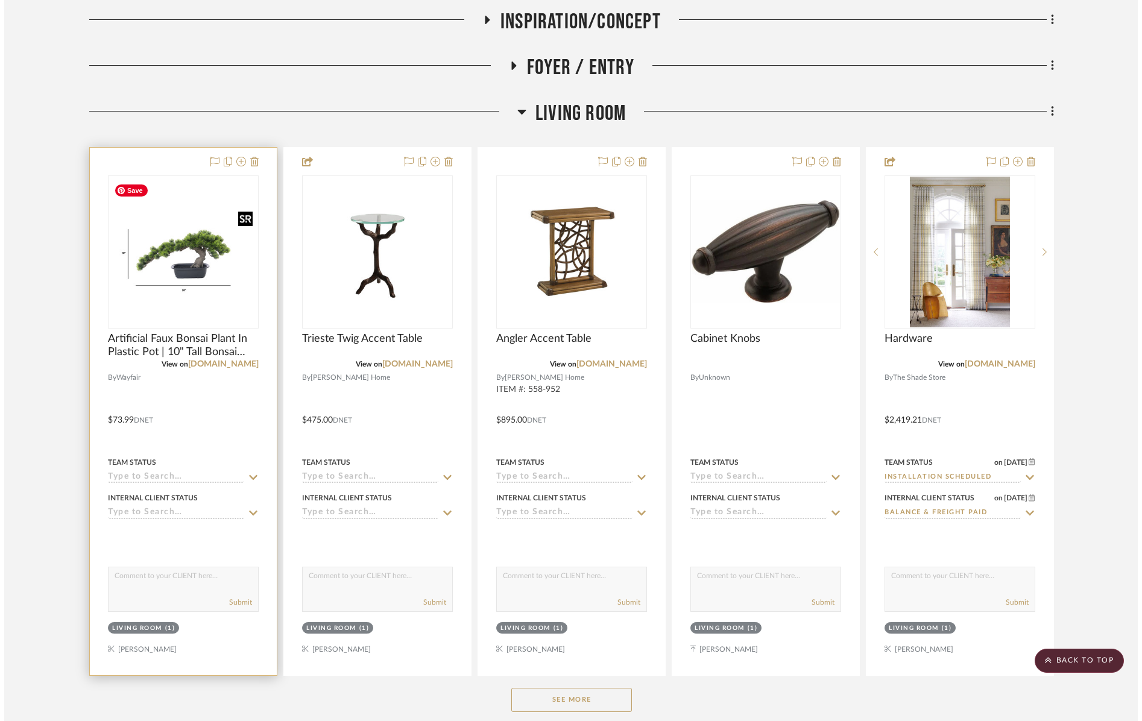
scroll to position [0, 0]
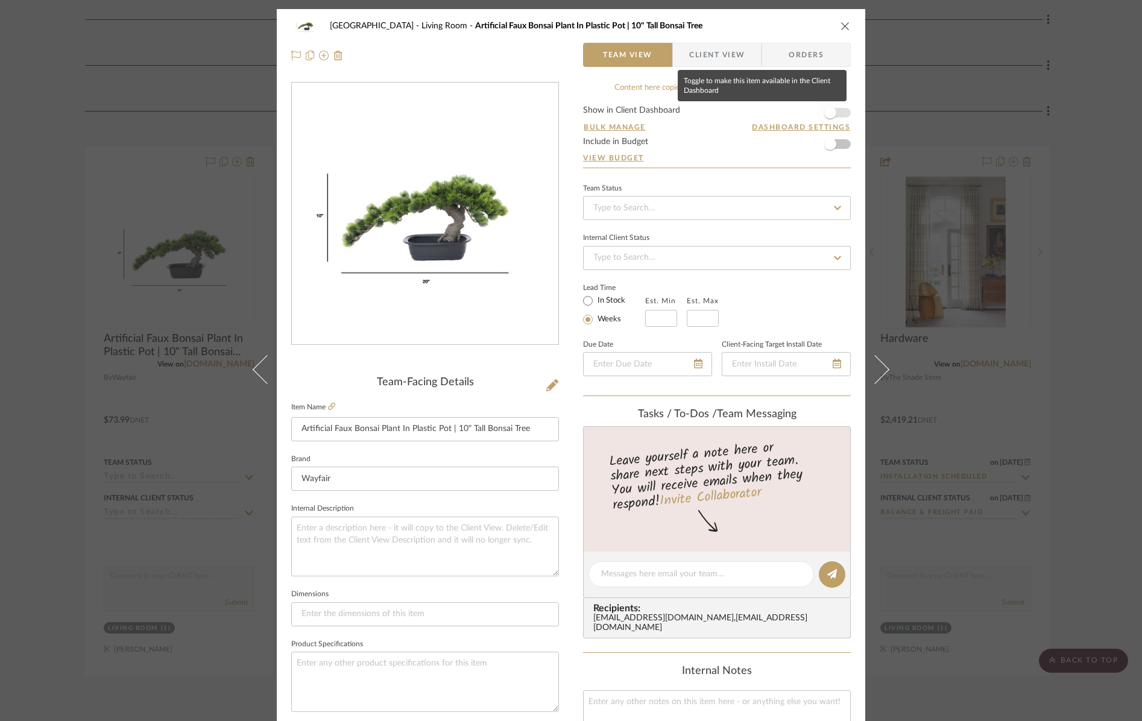
click at [838, 115] on span "button" at bounding box center [830, 113] width 27 height 27
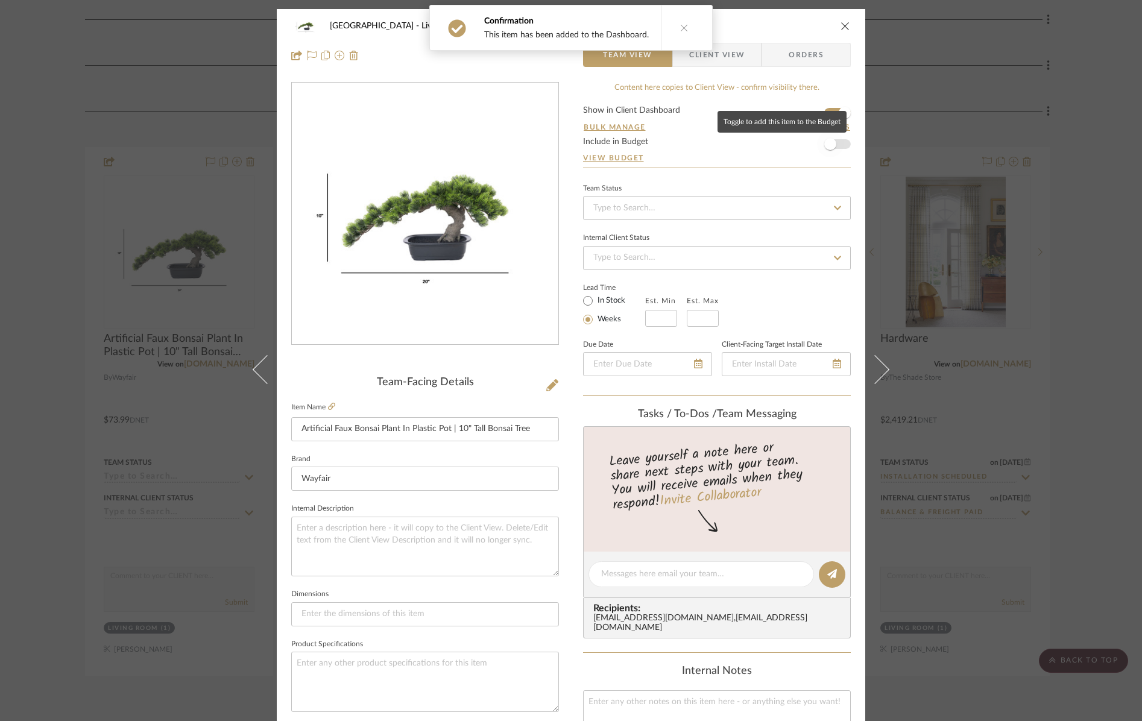
click at [835, 147] on span "button" at bounding box center [830, 144] width 27 height 27
click at [843, 29] on icon "close" at bounding box center [846, 26] width 10 height 10
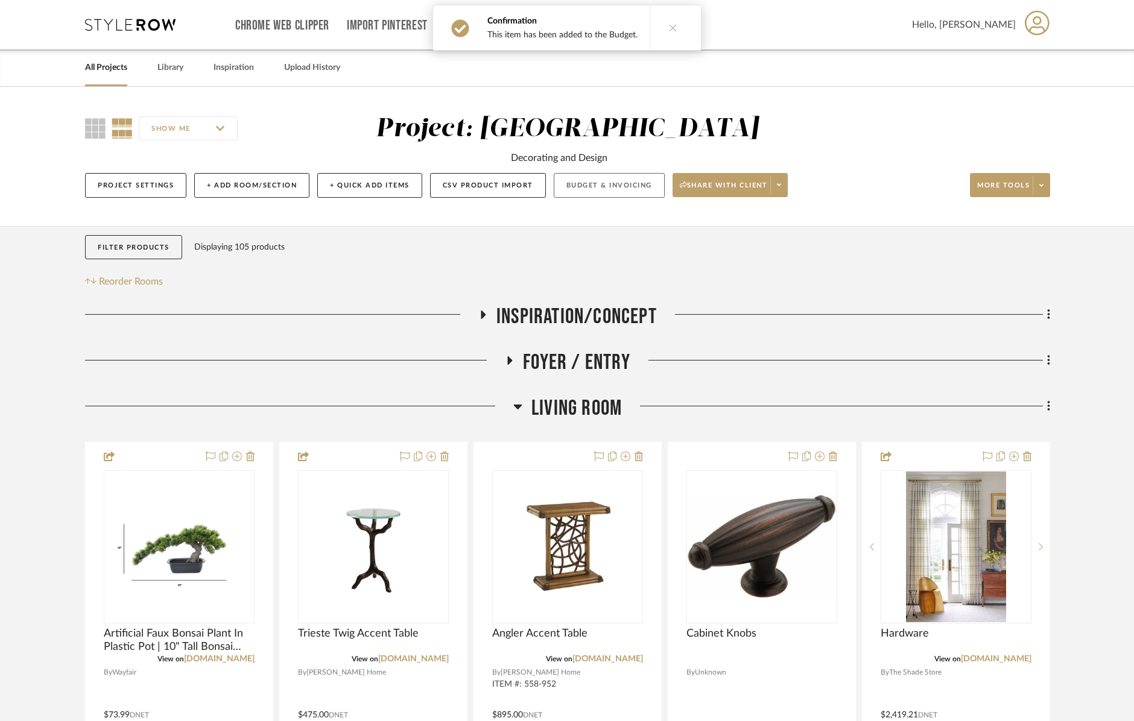
click at [602, 188] on button "Budget & Invoicing" at bounding box center [609, 185] width 111 height 25
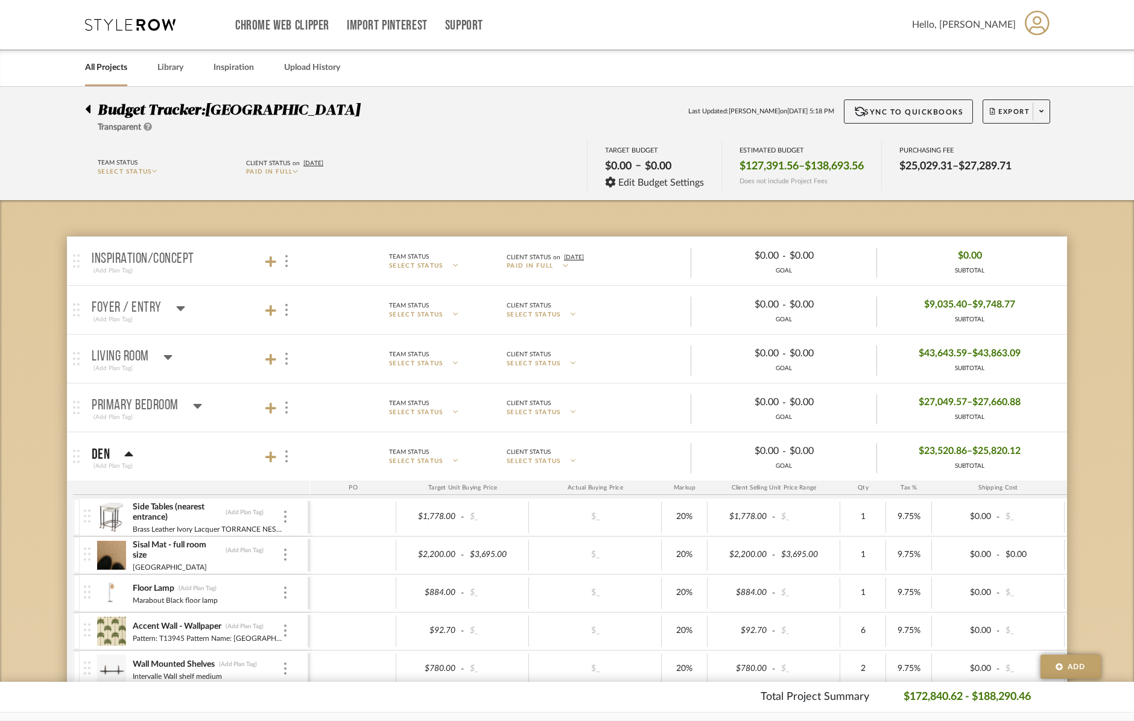
click at [100, 69] on link "All Projects" at bounding box center [106, 68] width 42 height 16
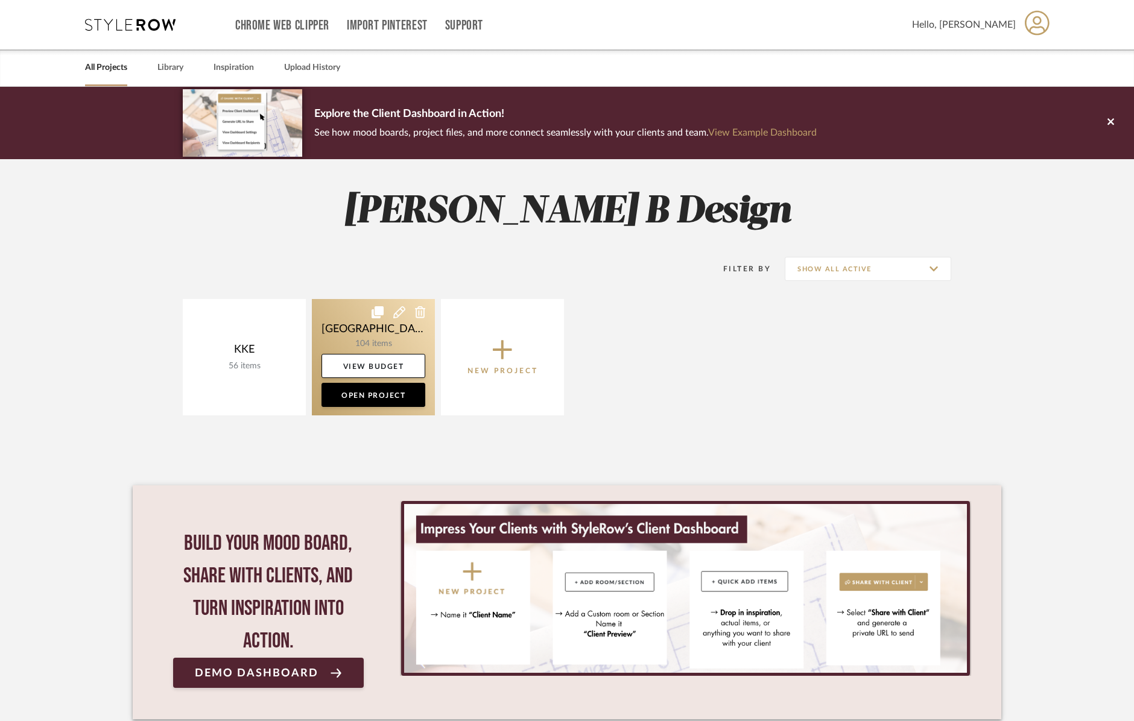
click at [366, 334] on link at bounding box center [373, 357] width 123 height 116
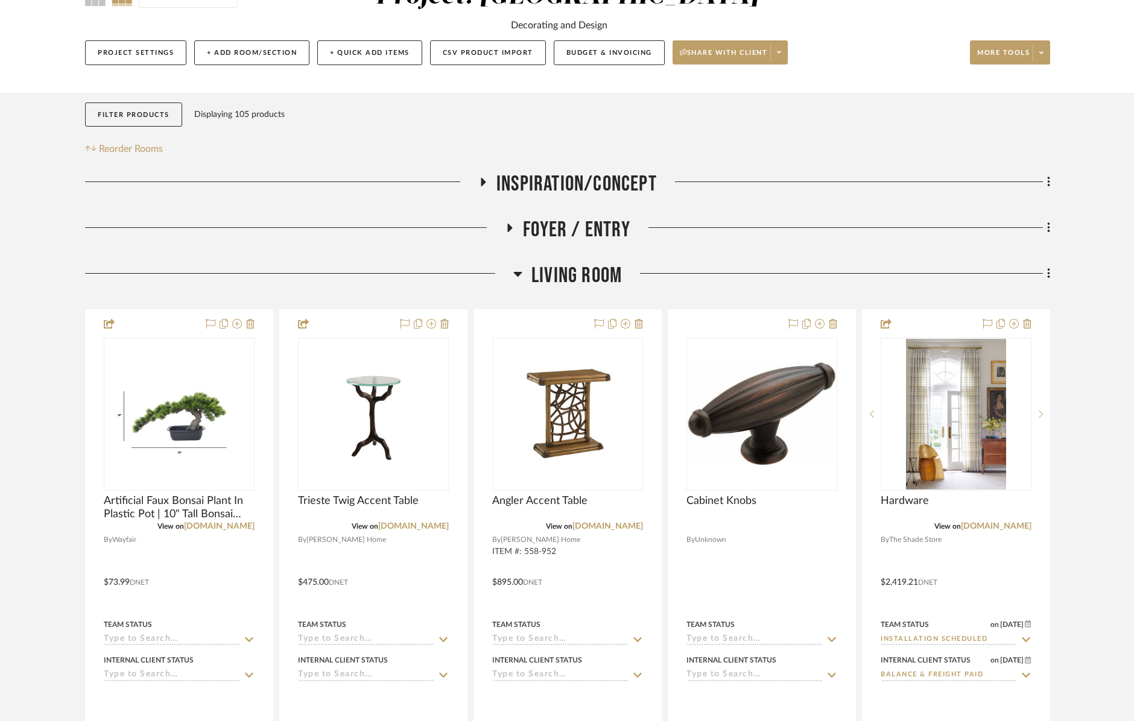
scroll to position [139, 0]
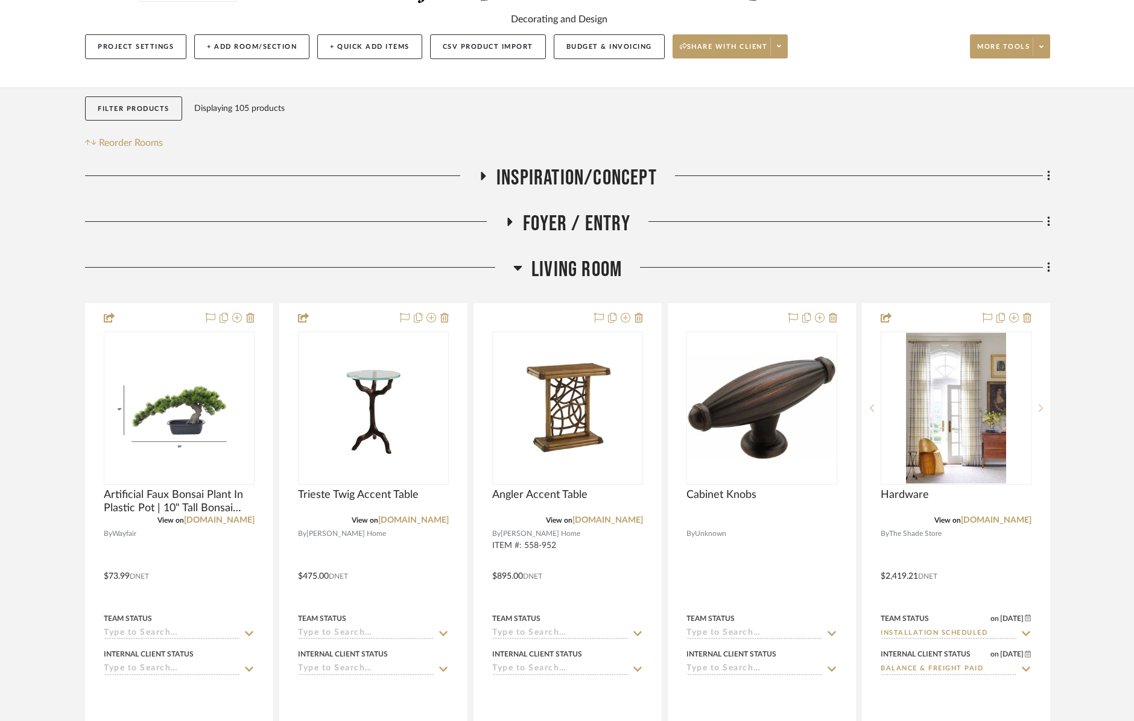
click at [517, 271] on icon at bounding box center [517, 268] width 9 height 14
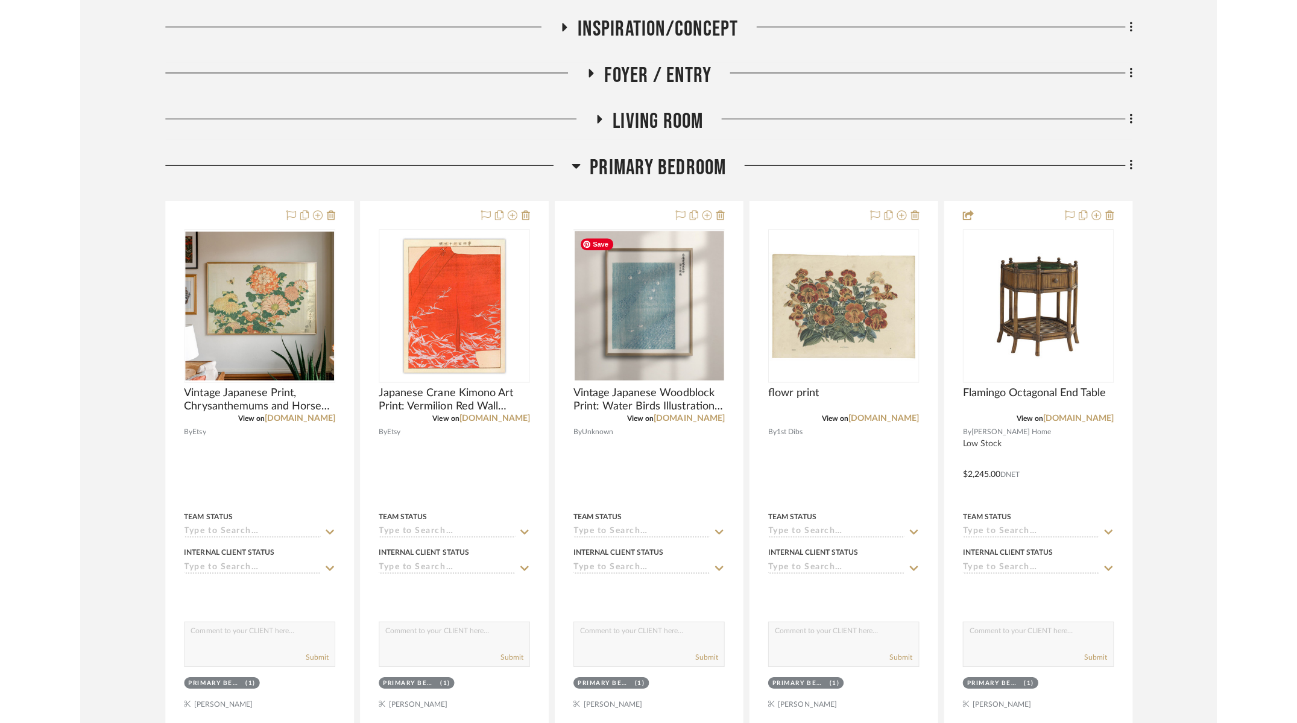
scroll to position [326, 0]
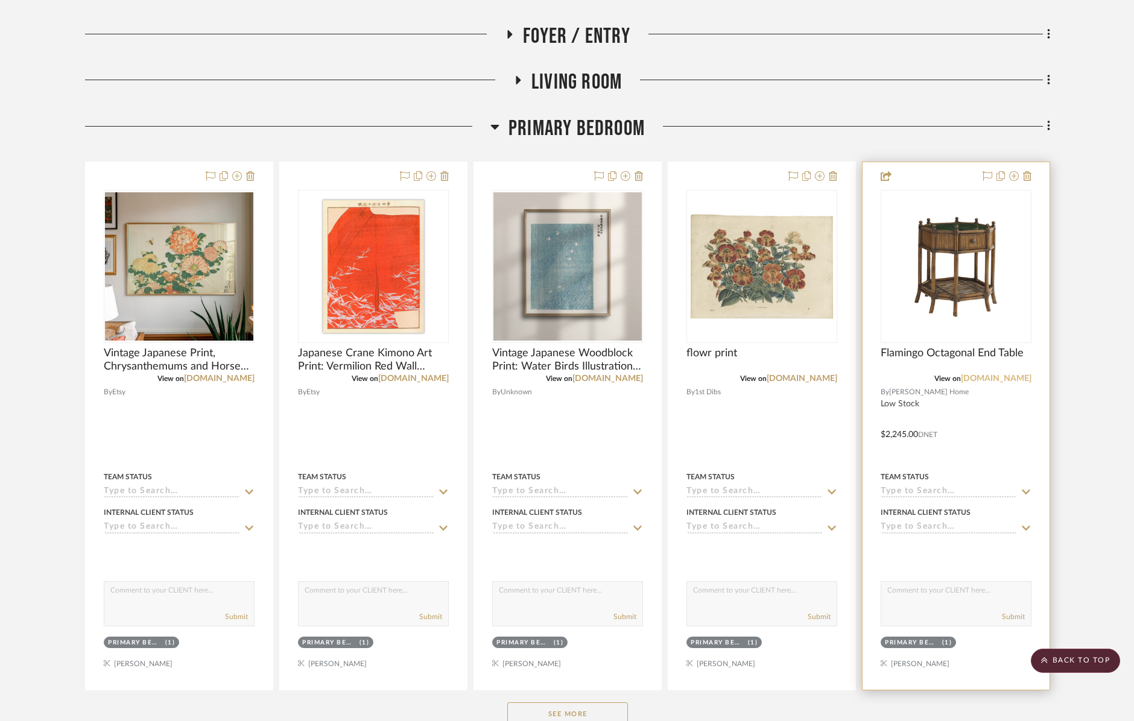
click at [1007, 382] on link "[DOMAIN_NAME]" at bounding box center [996, 379] width 71 height 8
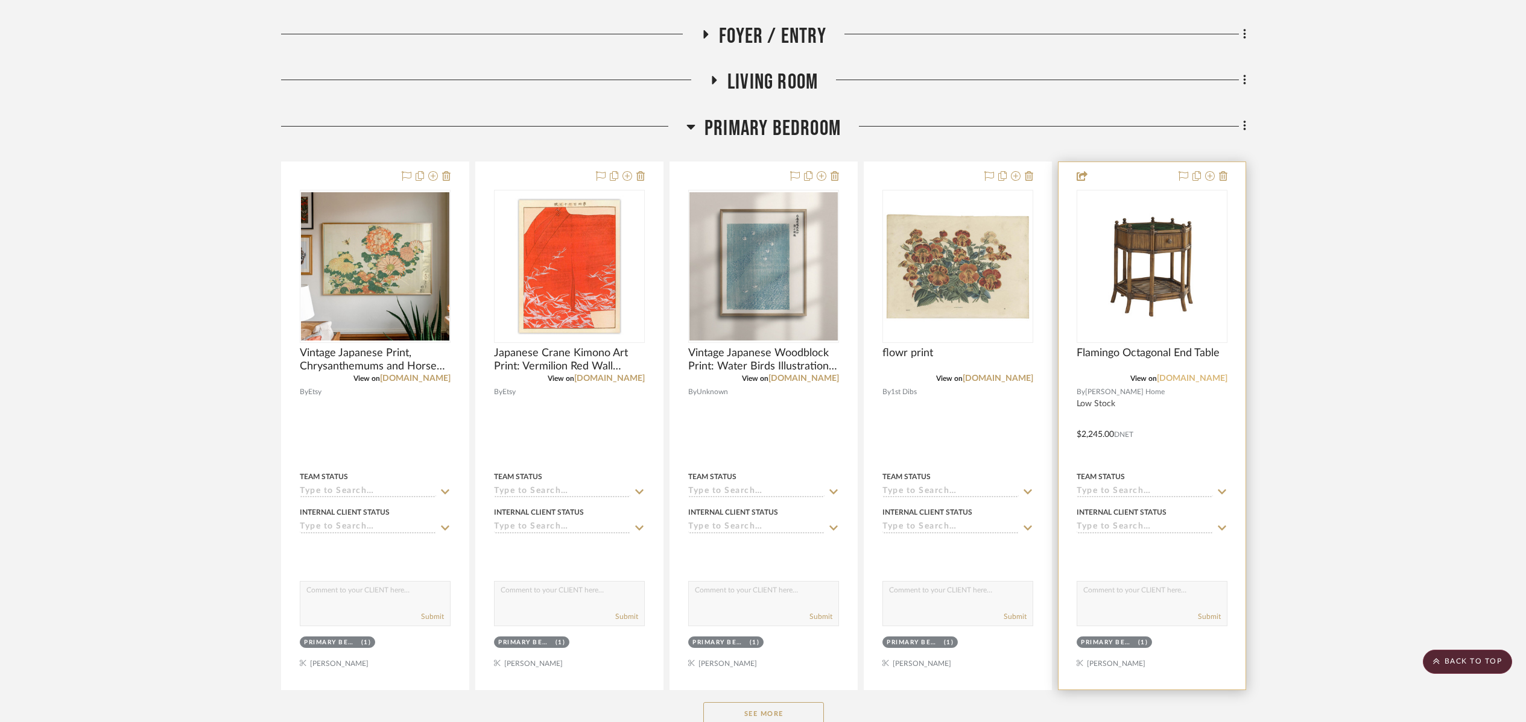
click at [1210, 381] on link "[DOMAIN_NAME]" at bounding box center [1192, 379] width 71 height 8
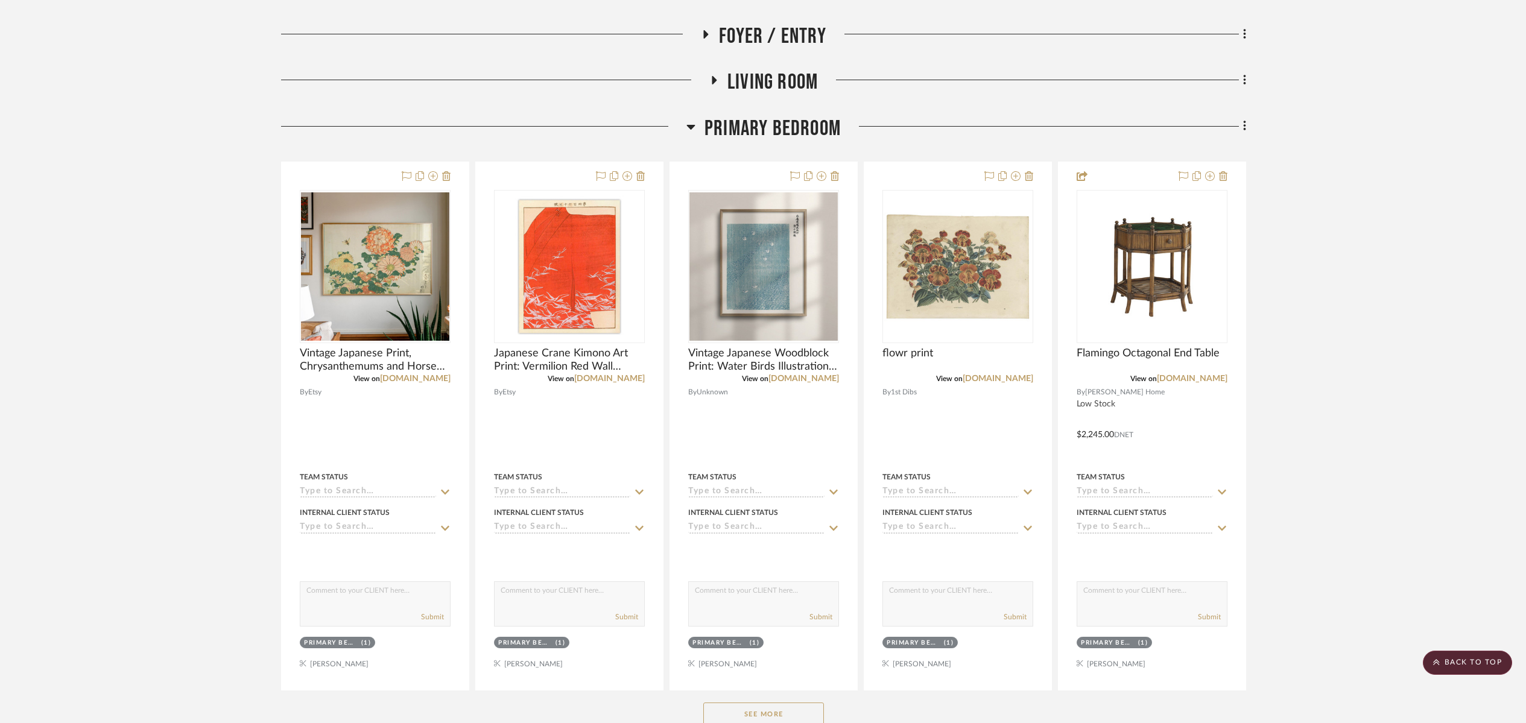
drag, startPoint x: 692, startPoint y: 129, endPoint x: 693, endPoint y: 120, distance: 9.1
click at [692, 129] on icon at bounding box center [690, 126] width 9 height 14
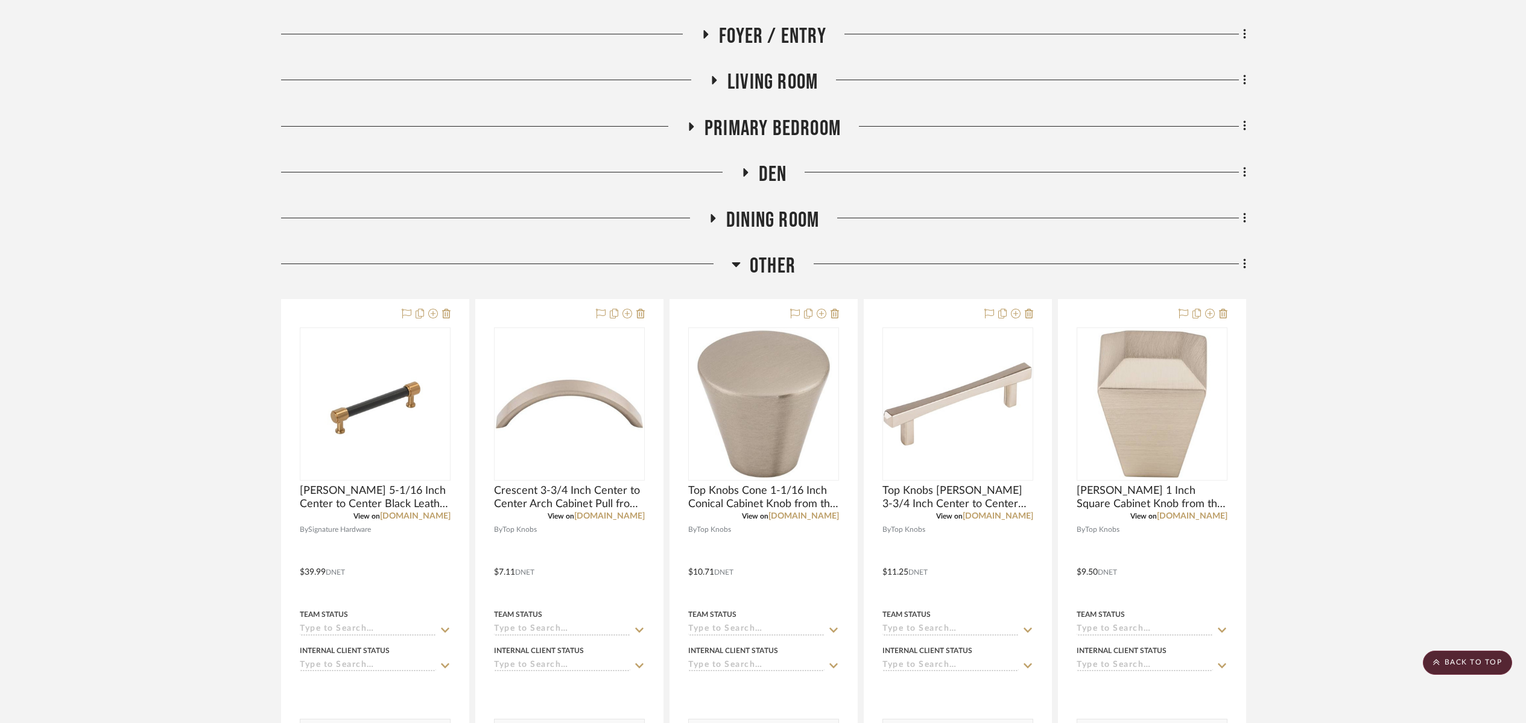
click at [715, 79] on icon at bounding box center [713, 80] width 14 height 9
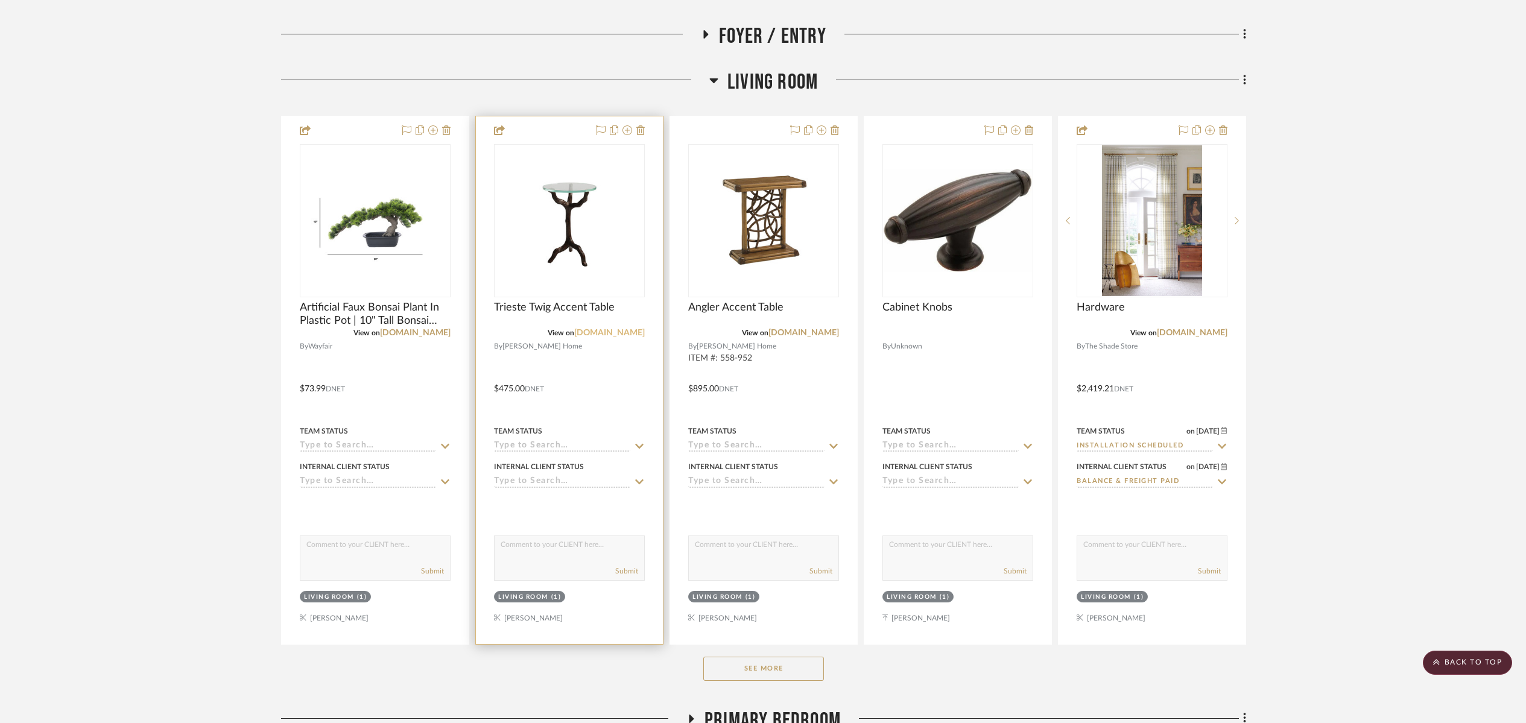
click at [622, 335] on link "[DOMAIN_NAME]" at bounding box center [609, 333] width 71 height 8
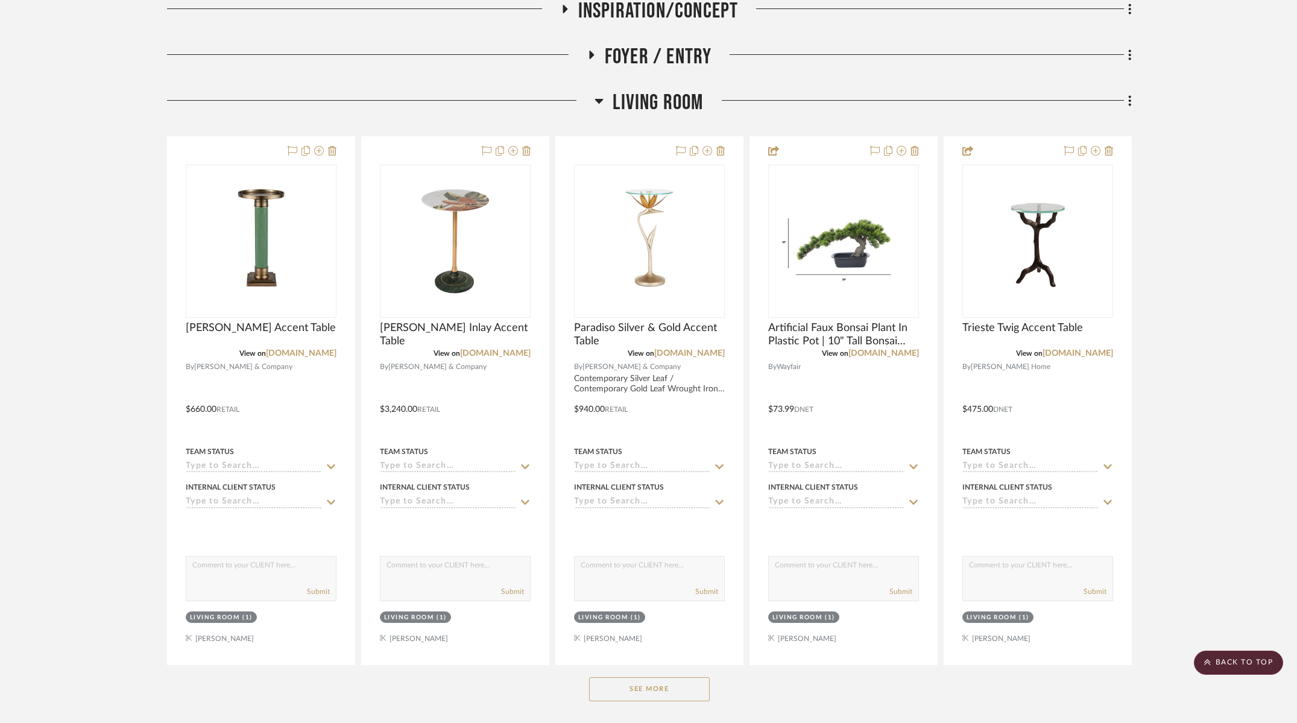
scroll to position [450, 0]
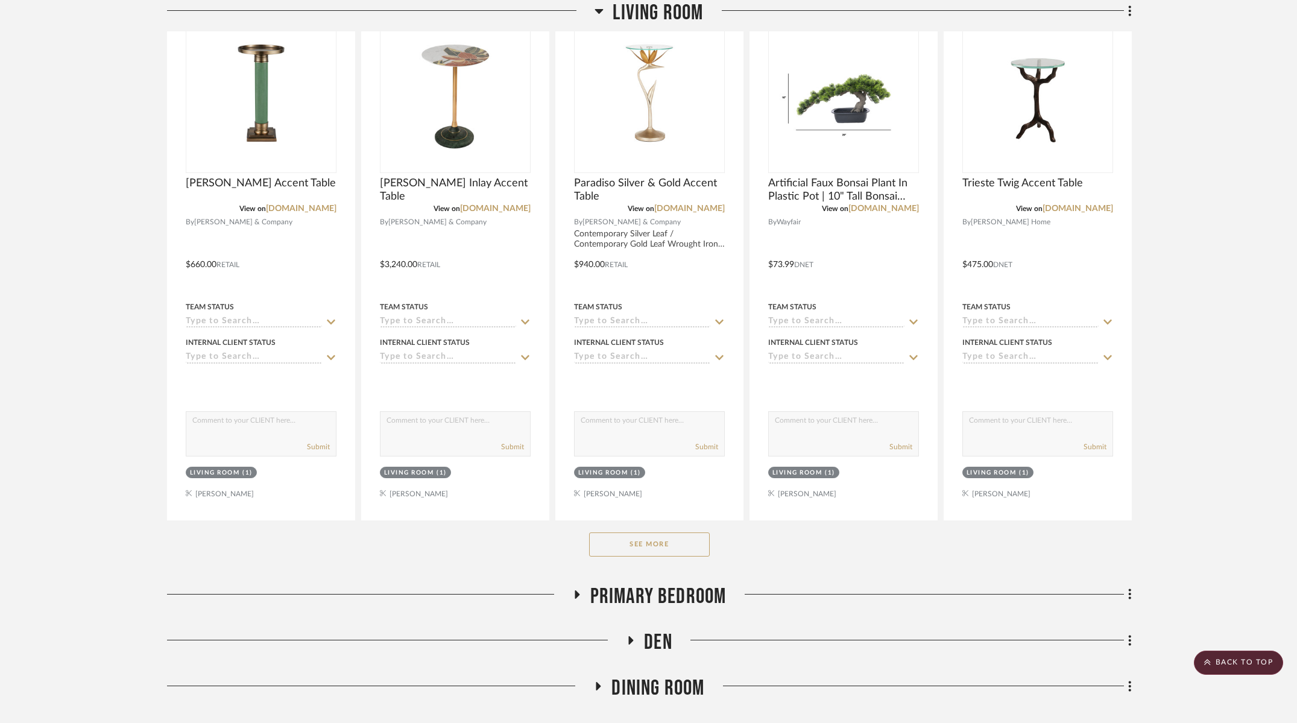
click at [651, 548] on button "See More" at bounding box center [649, 545] width 121 height 24
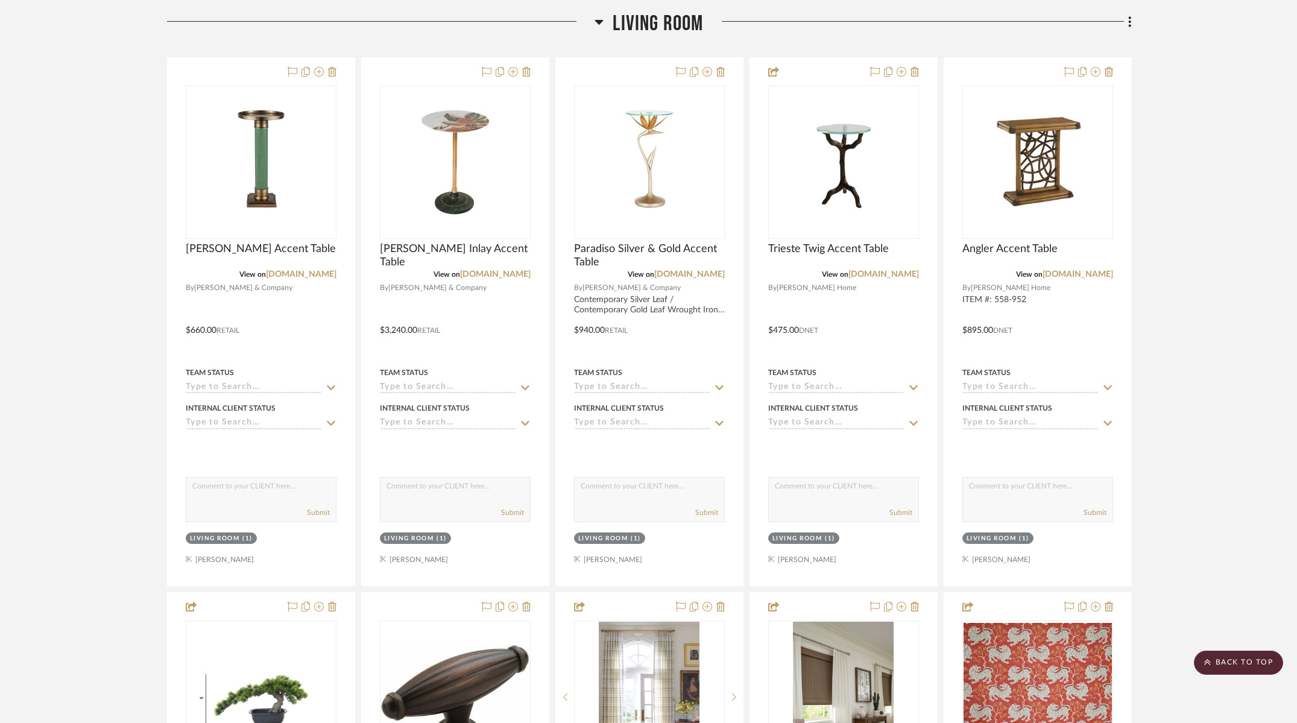
scroll to position [375, 0]
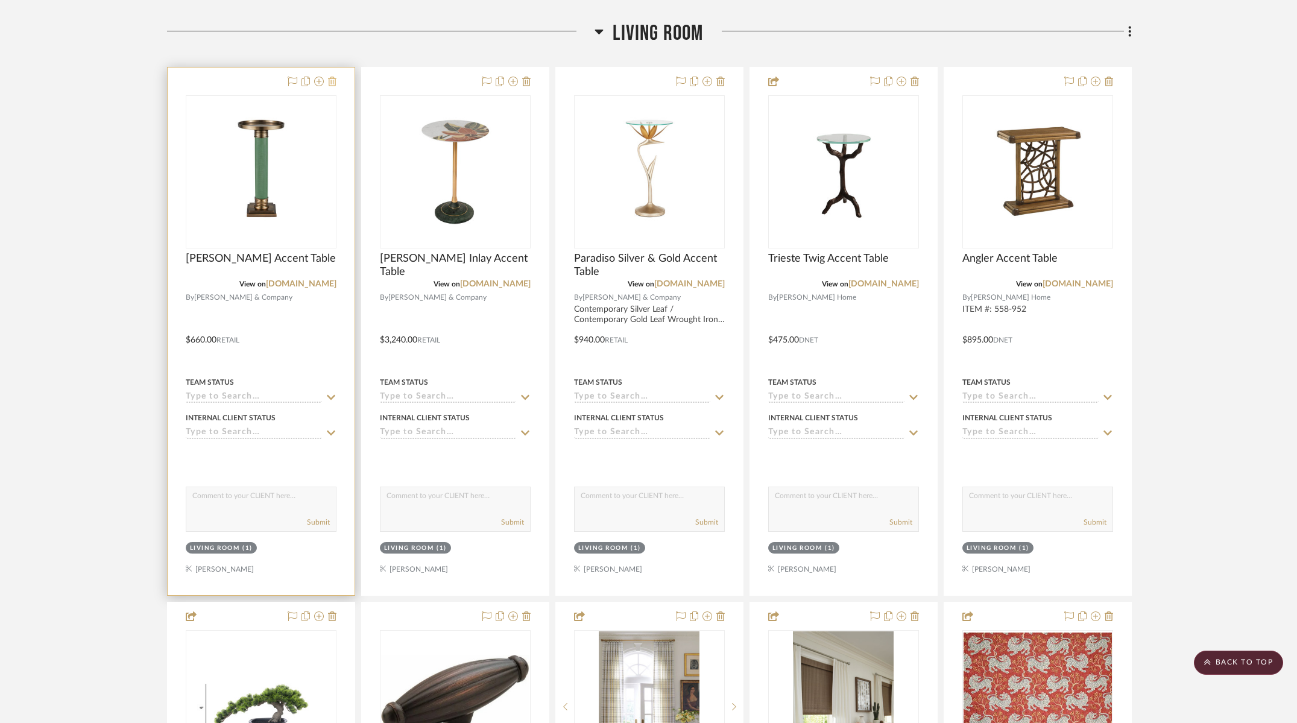
click at [330, 83] on icon at bounding box center [332, 82] width 8 height 10
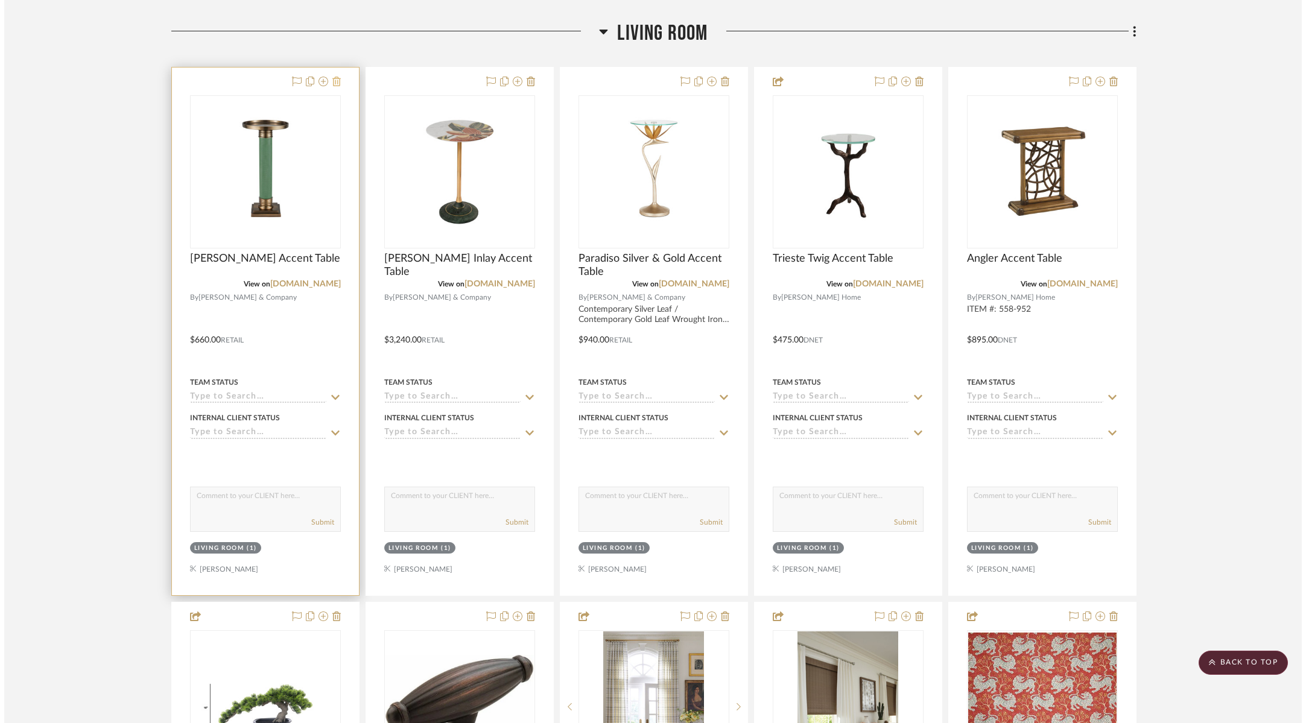
scroll to position [0, 0]
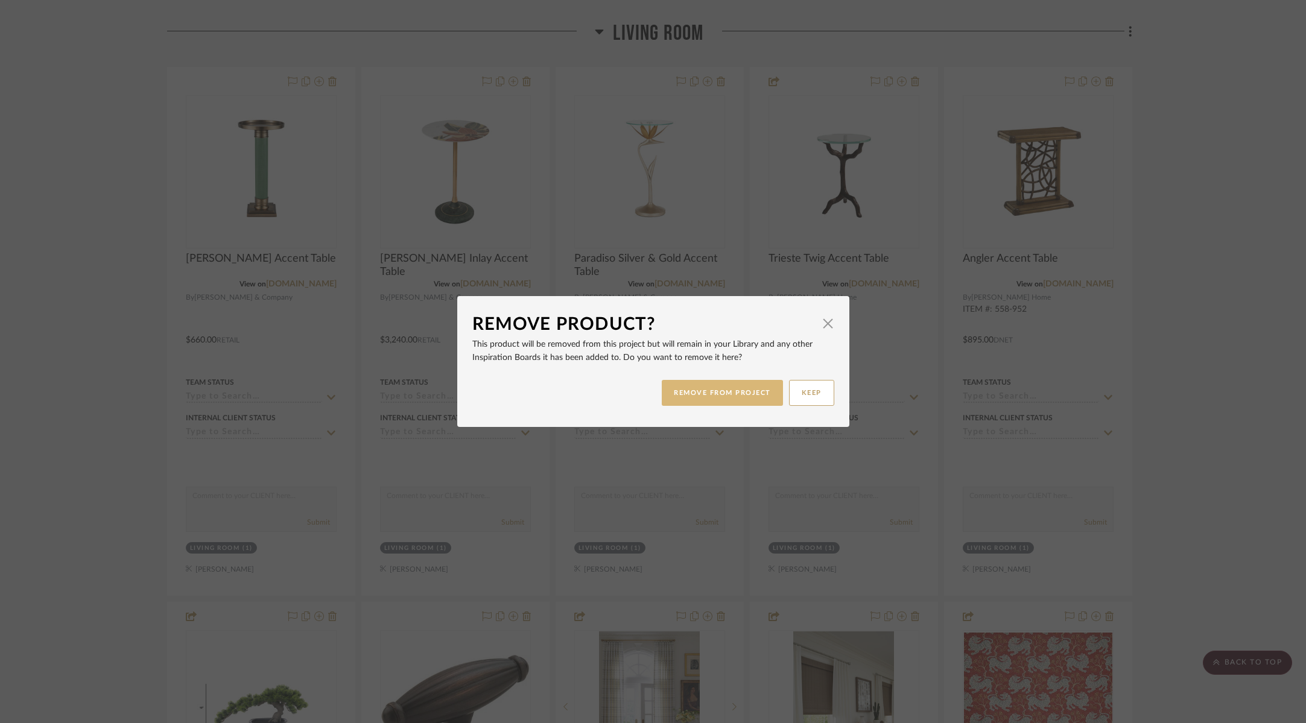
click at [721, 394] on button "REMOVE FROM PROJECT" at bounding box center [722, 393] width 121 height 26
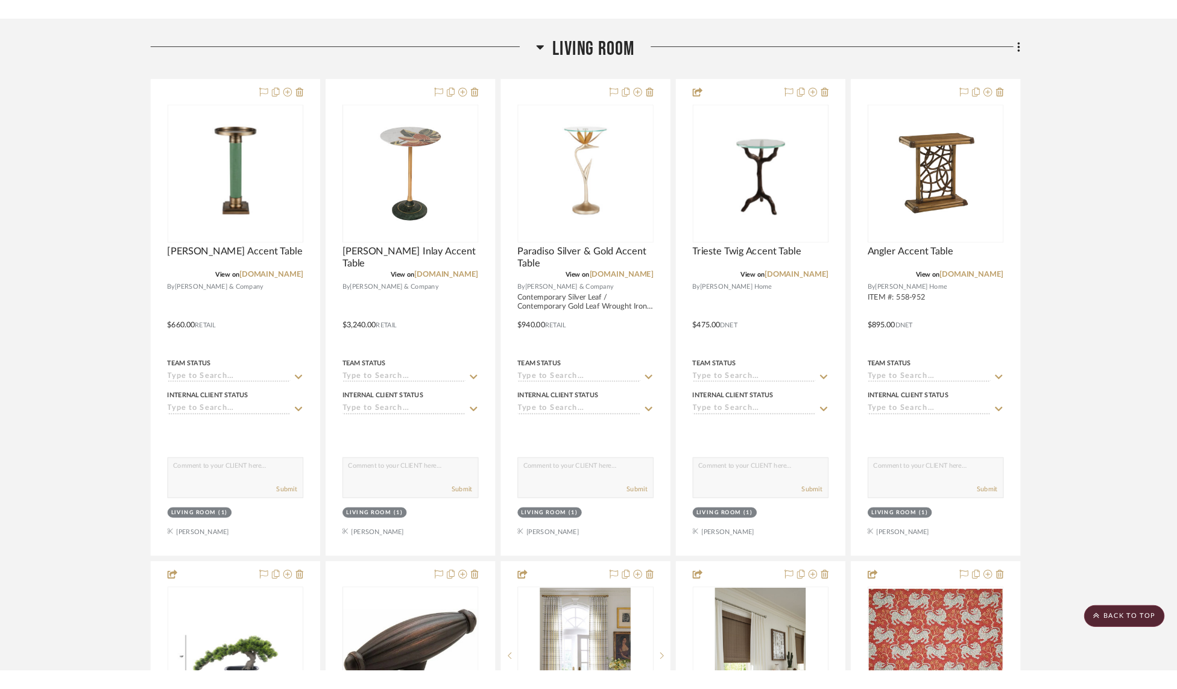
scroll to position [375, 0]
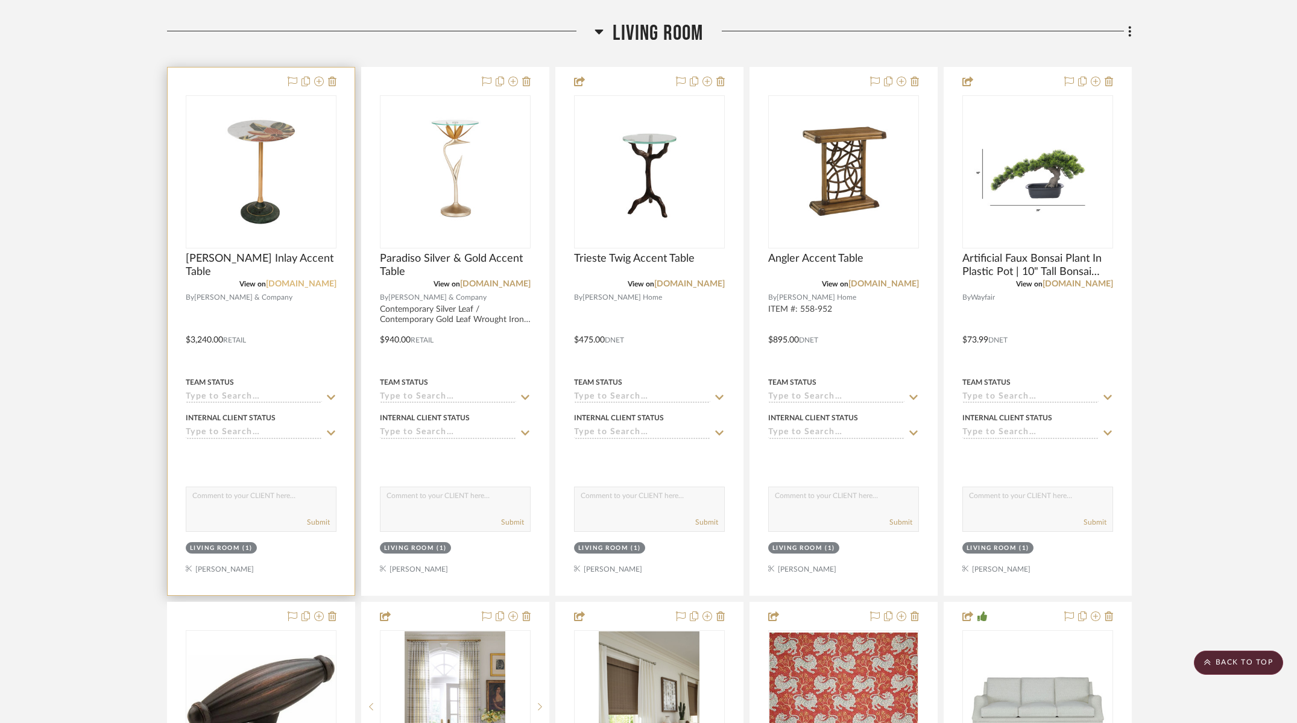
click at [308, 287] on link "[DOMAIN_NAME]" at bounding box center [301, 284] width 71 height 8
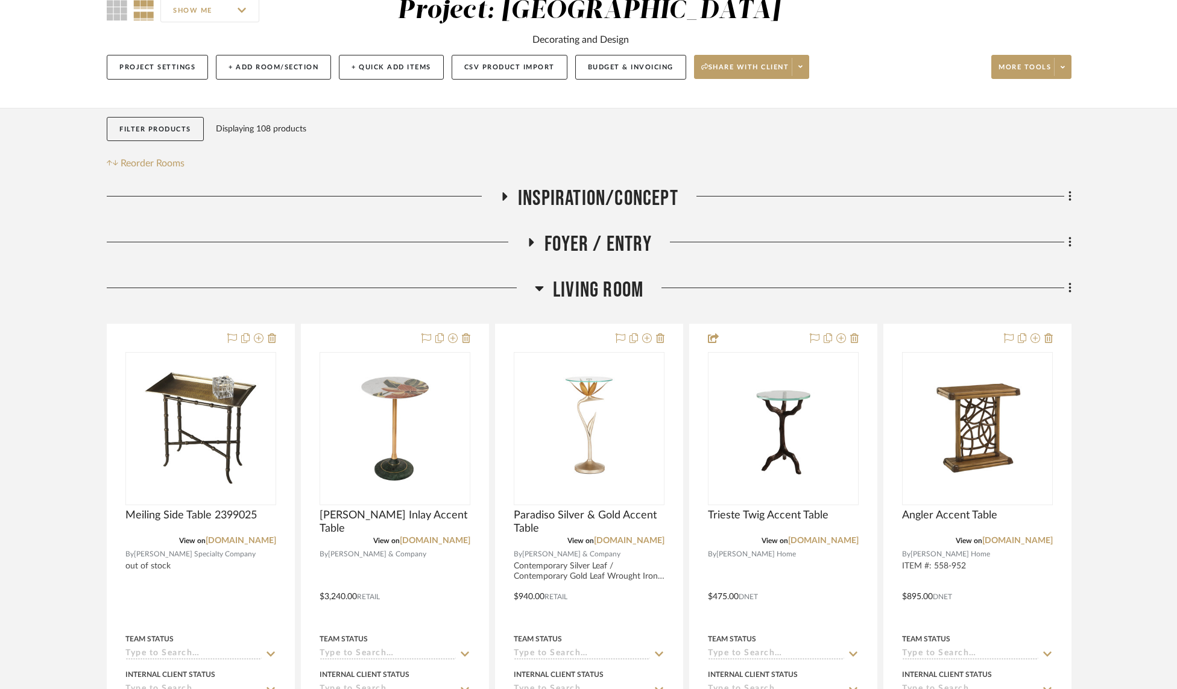
scroll to position [135, 0]
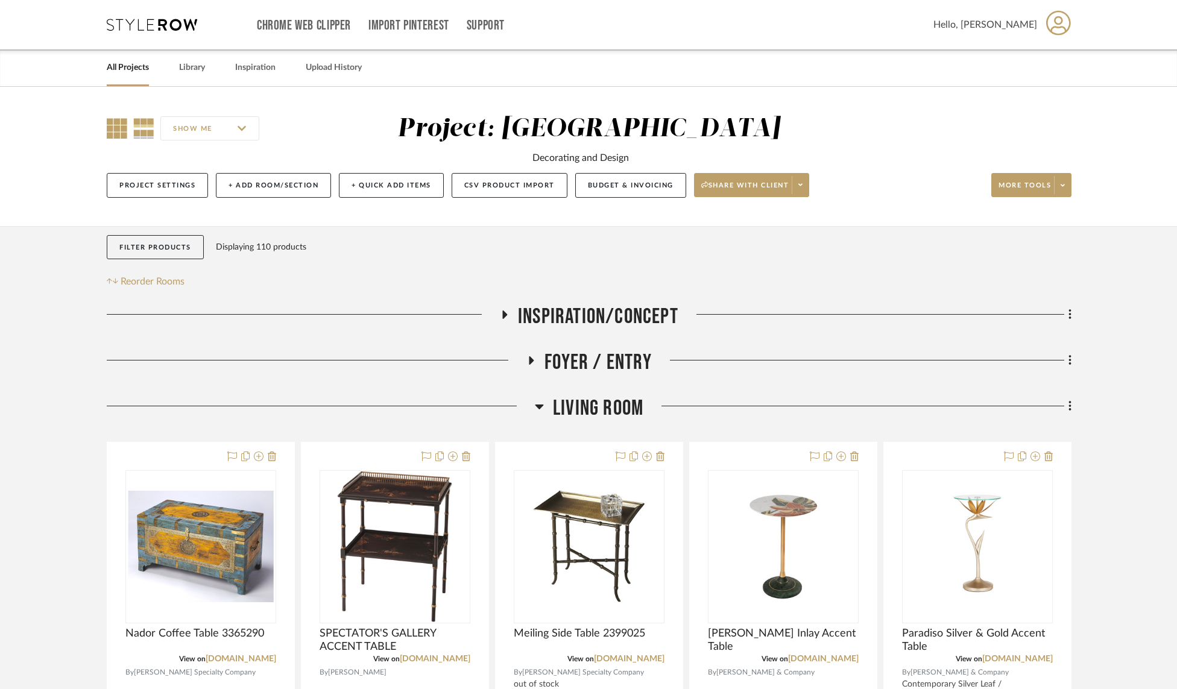
click at [116, 129] on icon at bounding box center [117, 128] width 21 height 21
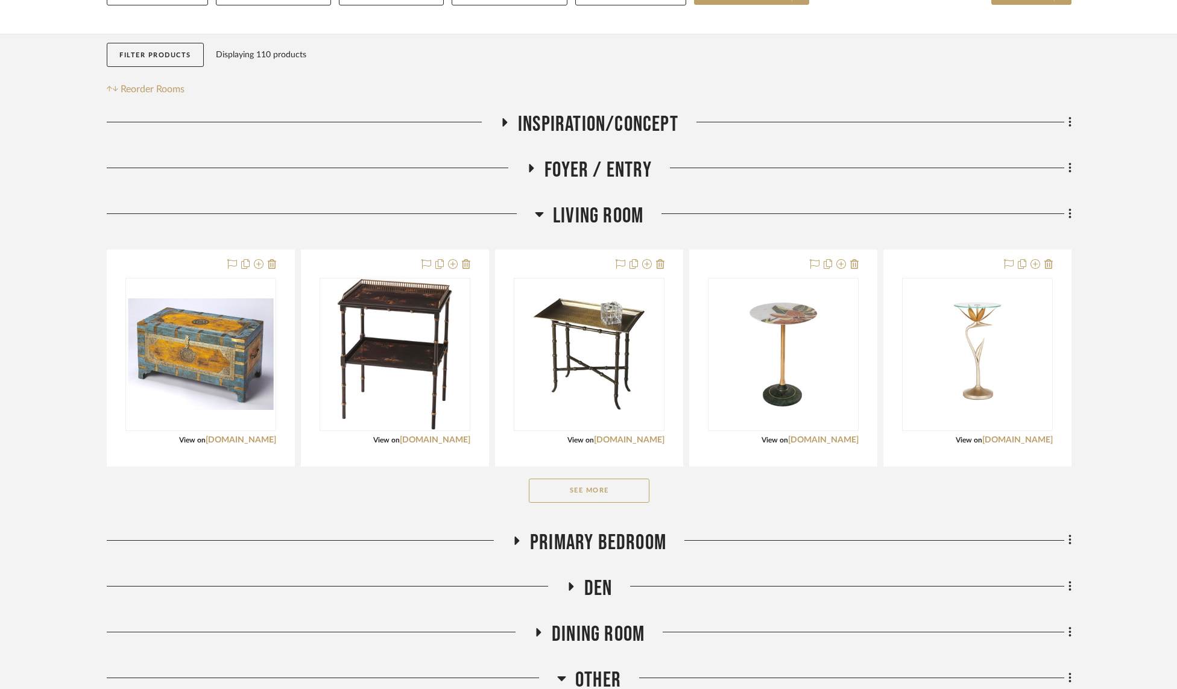
scroll to position [391, 0]
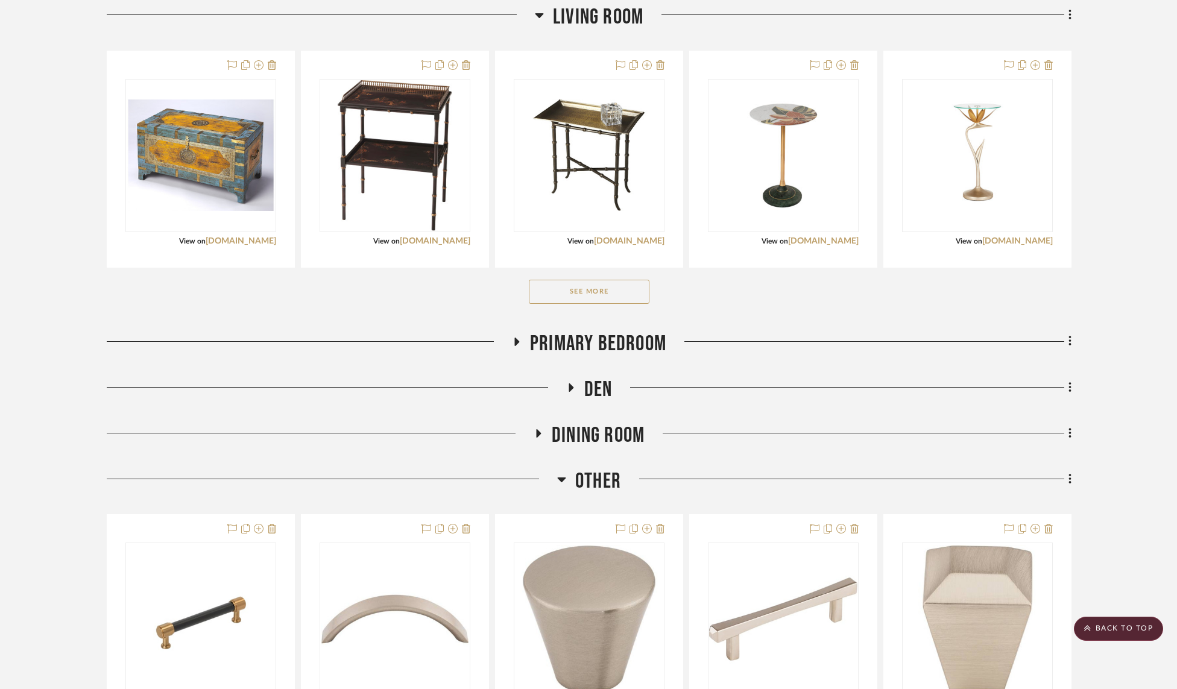
click at [602, 294] on button "See More" at bounding box center [589, 292] width 121 height 24
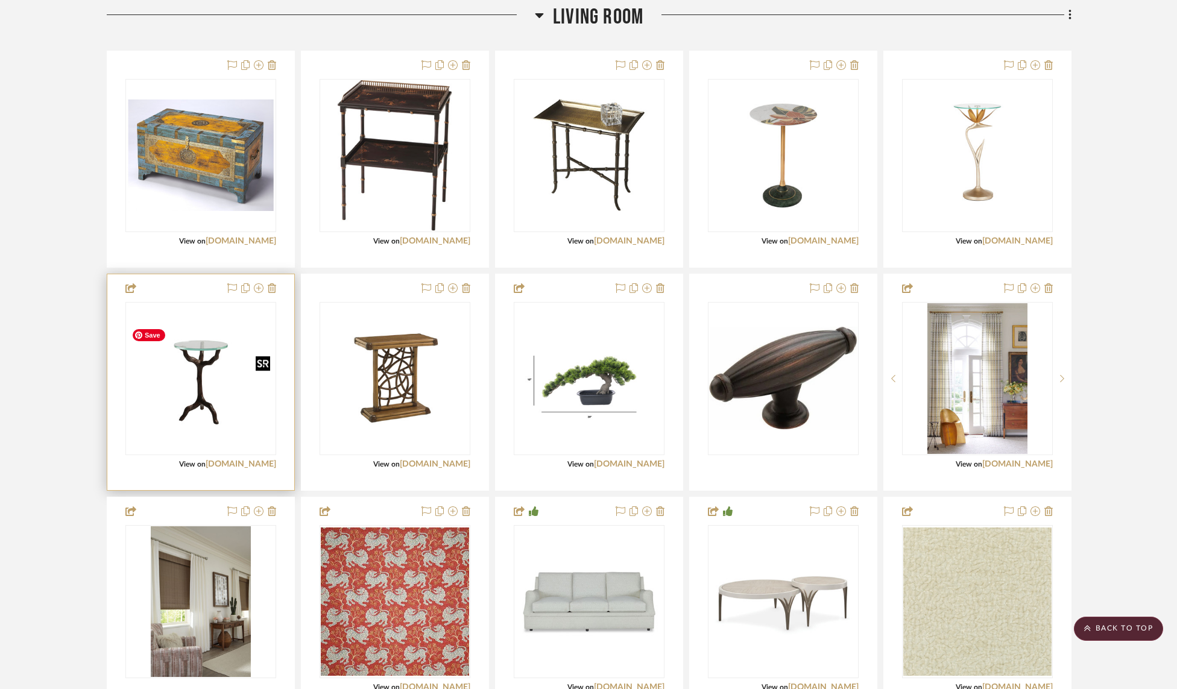
click at [198, 354] on img "0" at bounding box center [201, 379] width 148 height 112
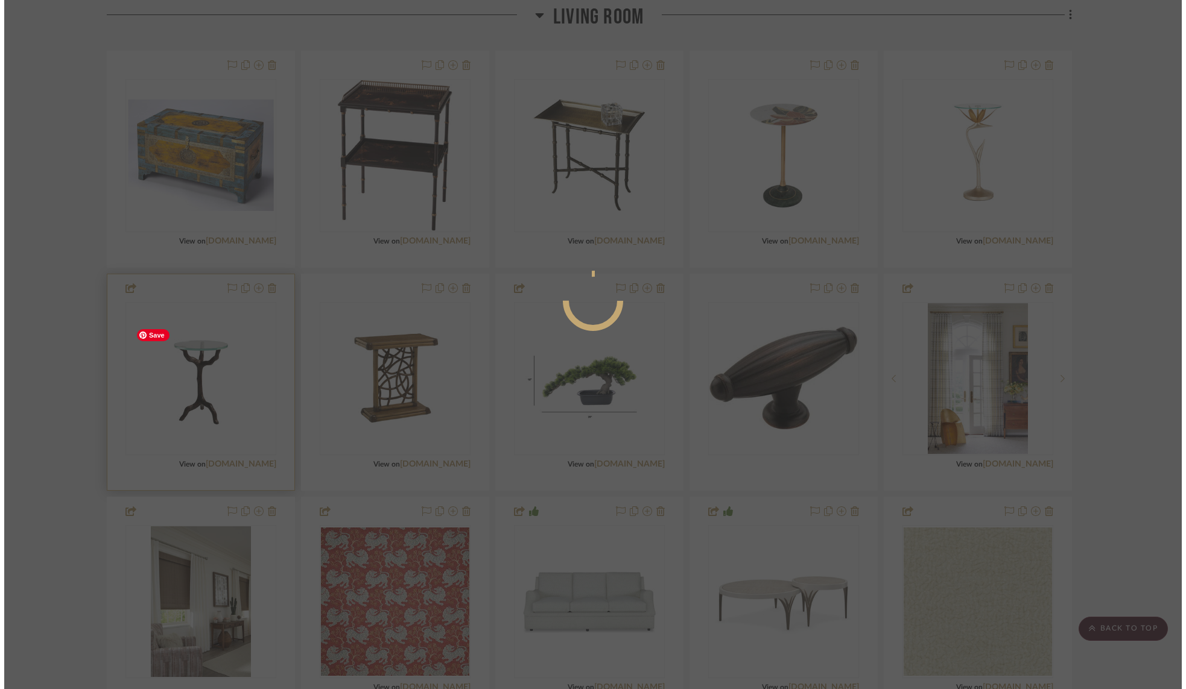
scroll to position [0, 0]
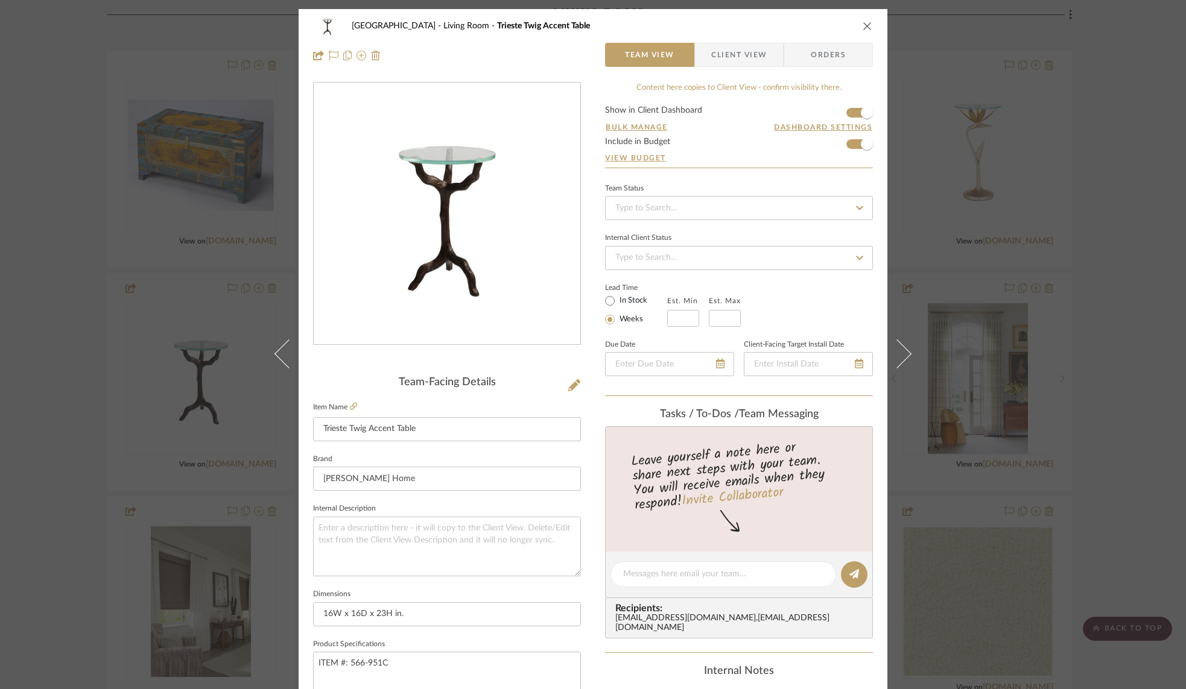
click at [865, 25] on icon "close" at bounding box center [867, 26] width 10 height 10
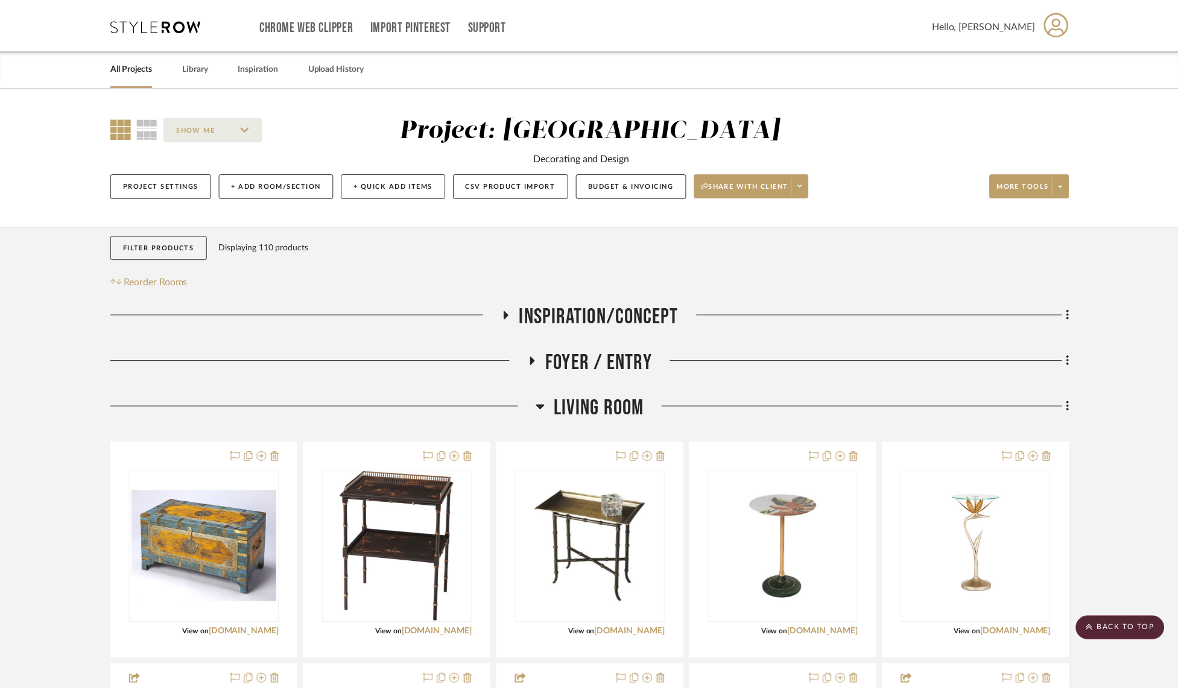
scroll to position [391, 0]
